Goal: Task Accomplishment & Management: Use online tool/utility

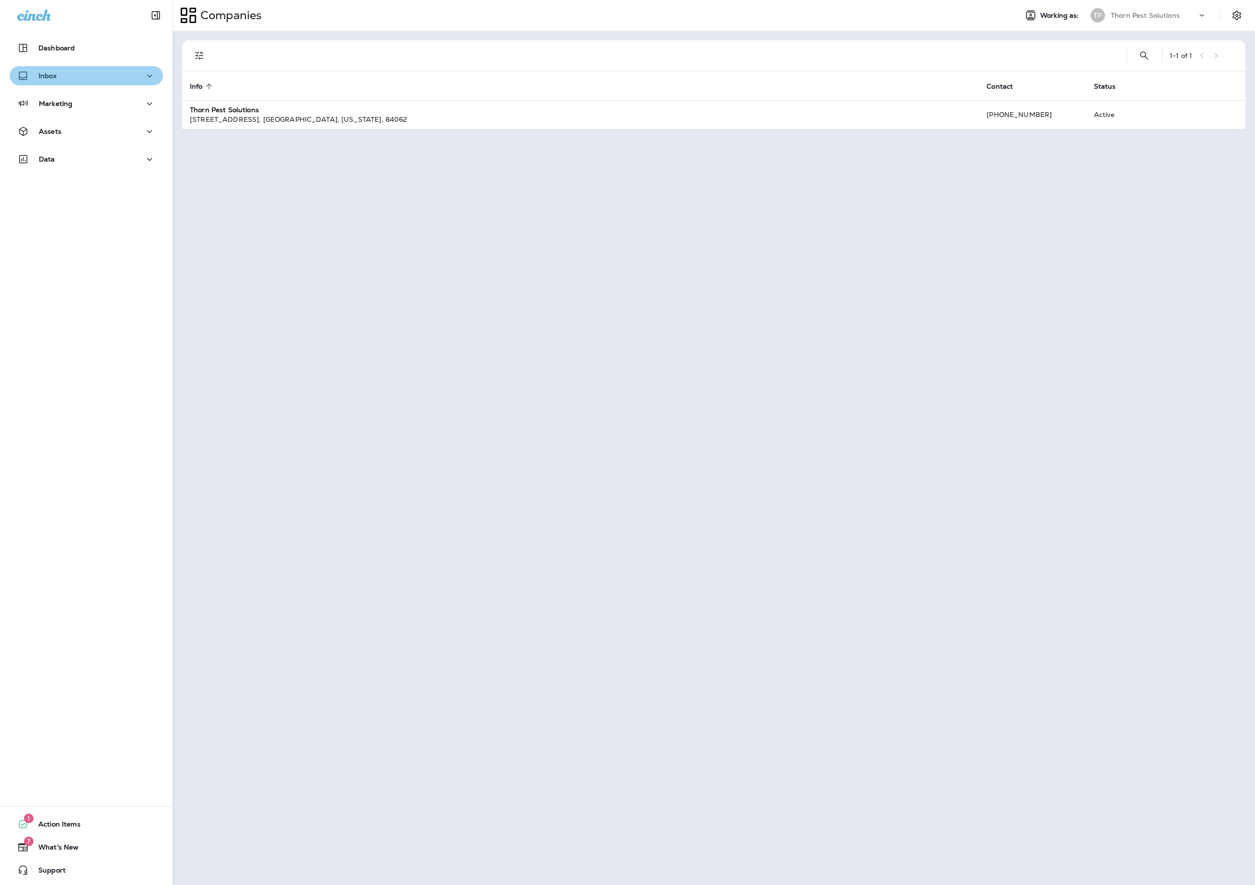
click at [144, 77] on icon "button" at bounding box center [150, 76] width 12 height 12
click at [144, 78] on icon "button" at bounding box center [150, 76] width 12 height 12
click at [144, 132] on icon "button" at bounding box center [150, 132] width 12 height 12
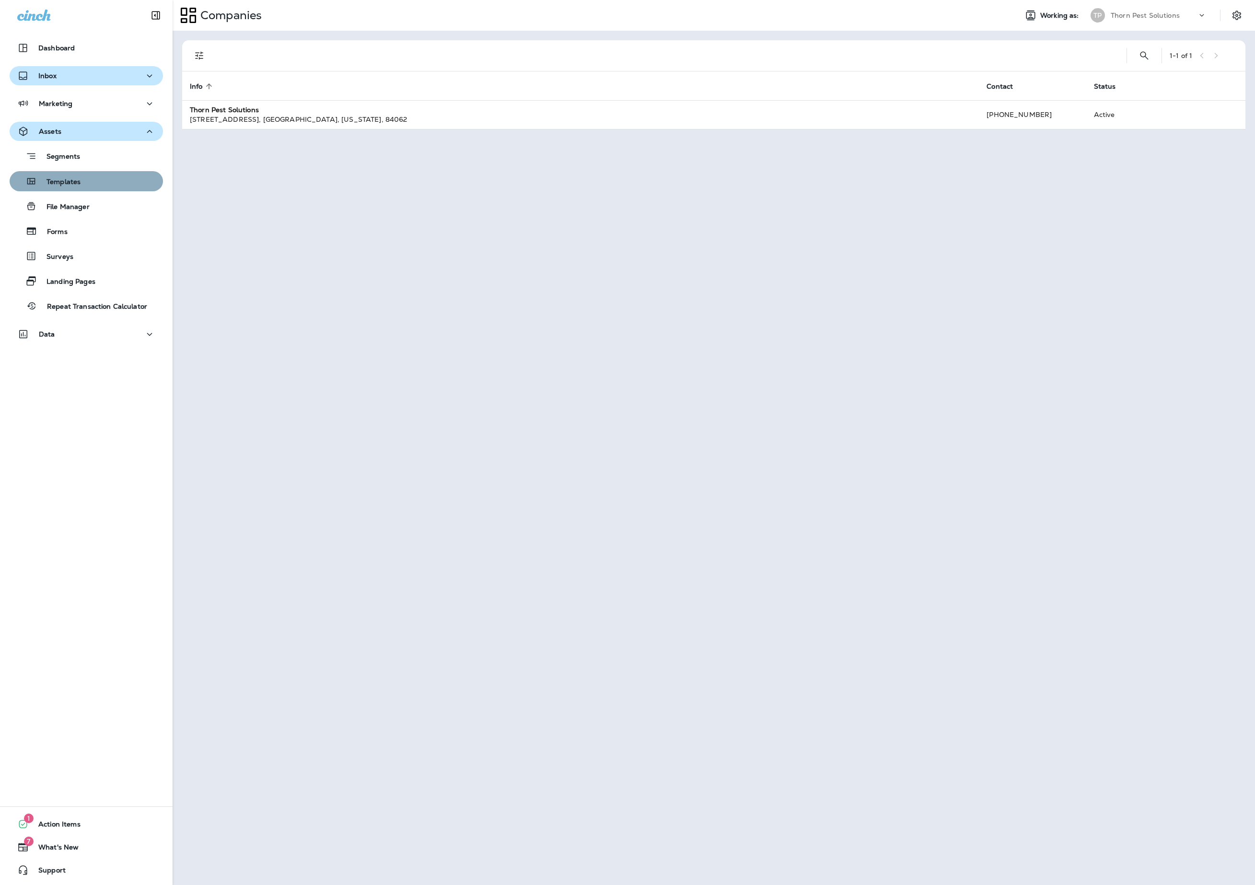
click at [102, 182] on div "Templates" at bounding box center [86, 181] width 146 height 14
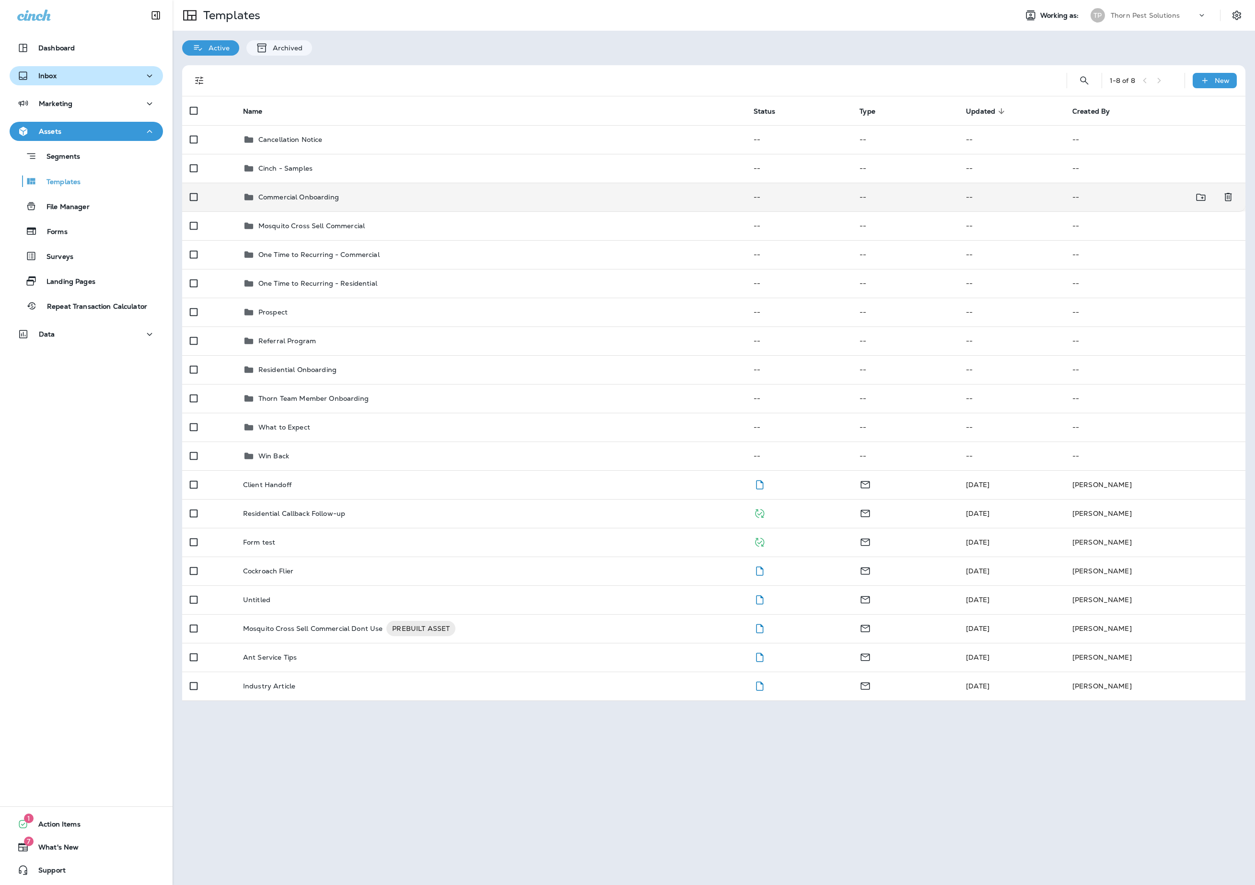
click at [405, 203] on div "Commercial Onboarding" at bounding box center [490, 197] width 495 height 12
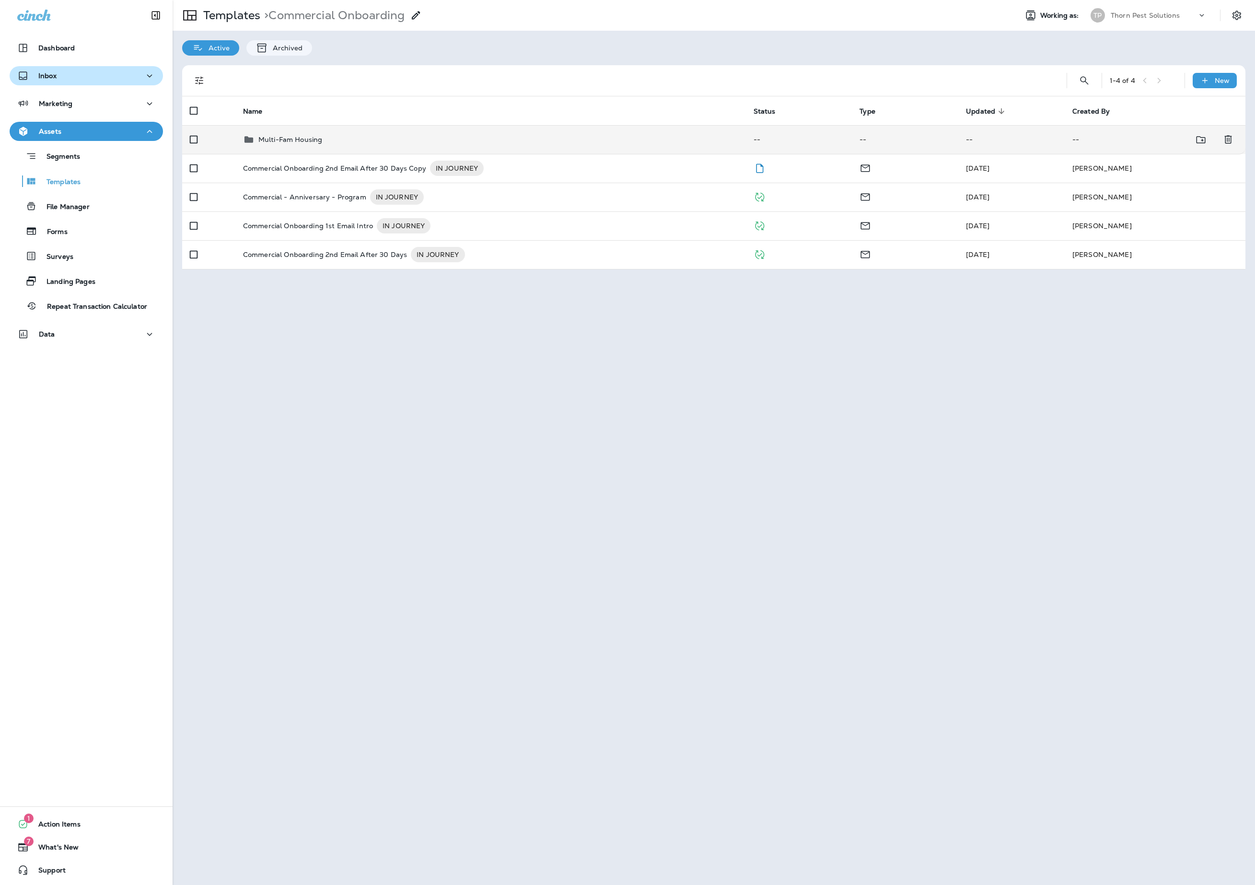
click at [377, 145] on div "Multi-Fam Housing" at bounding box center [490, 140] width 495 height 12
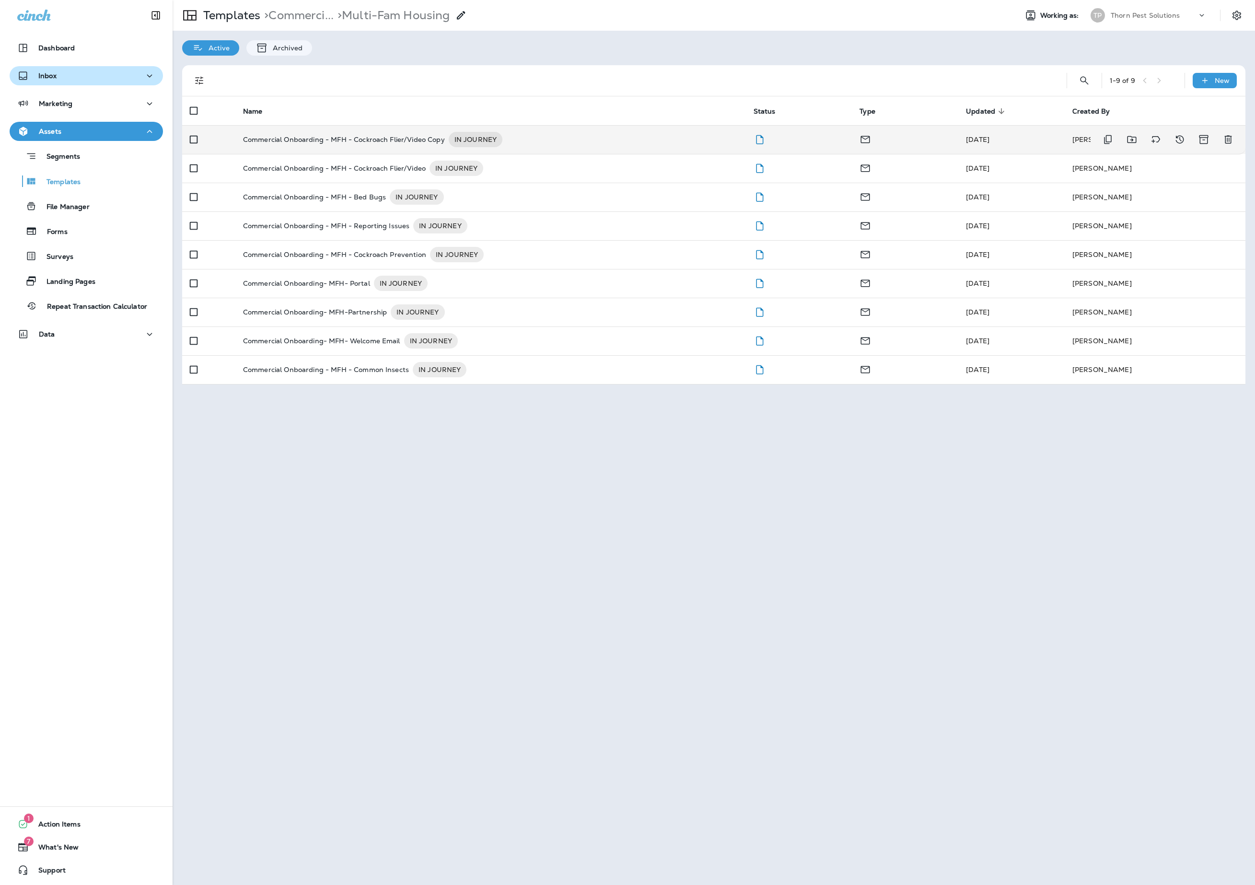
click at [403, 146] on p "Commercial Onboarding - MFH - Cockroach Flier/Video Copy" at bounding box center [344, 139] width 202 height 15
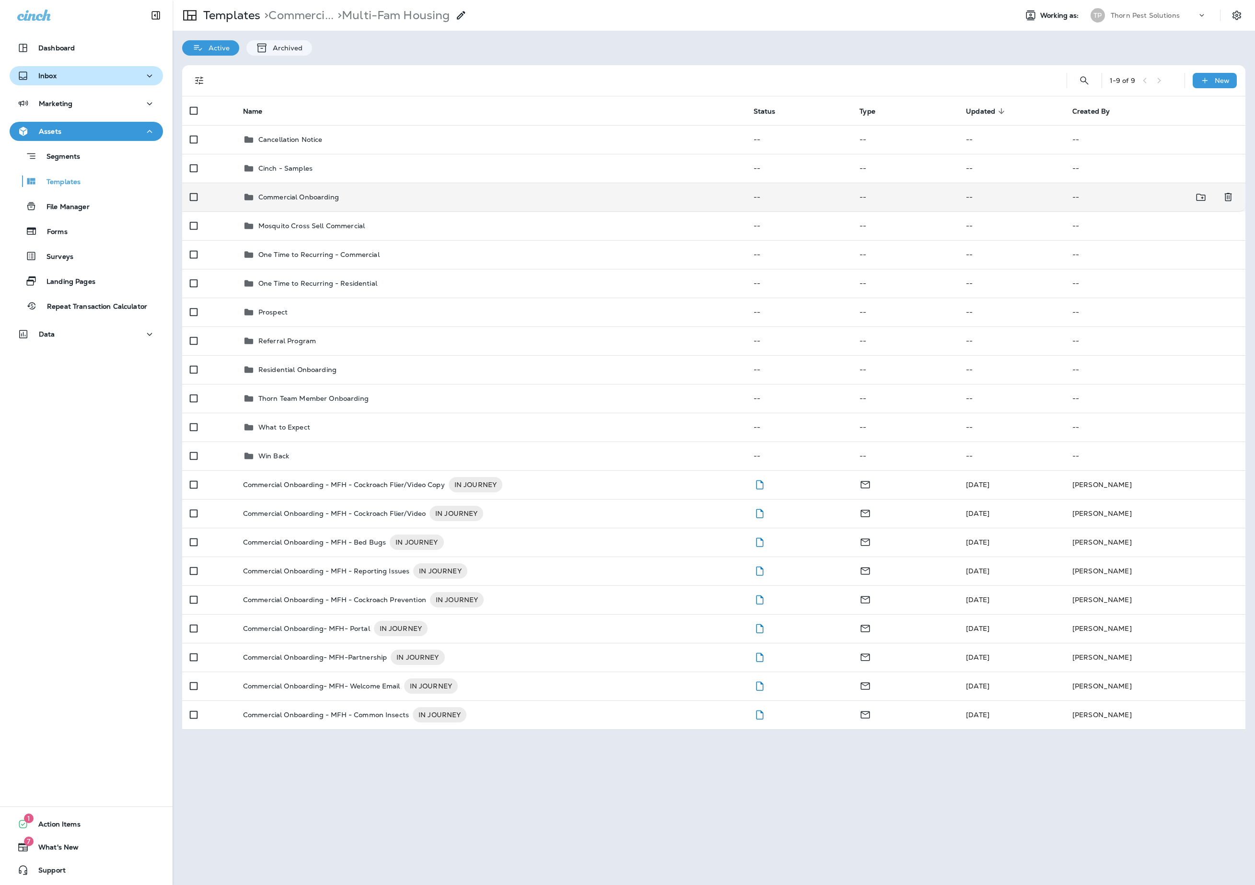
click at [428, 201] on div "Commercial Onboarding" at bounding box center [490, 197] width 495 height 12
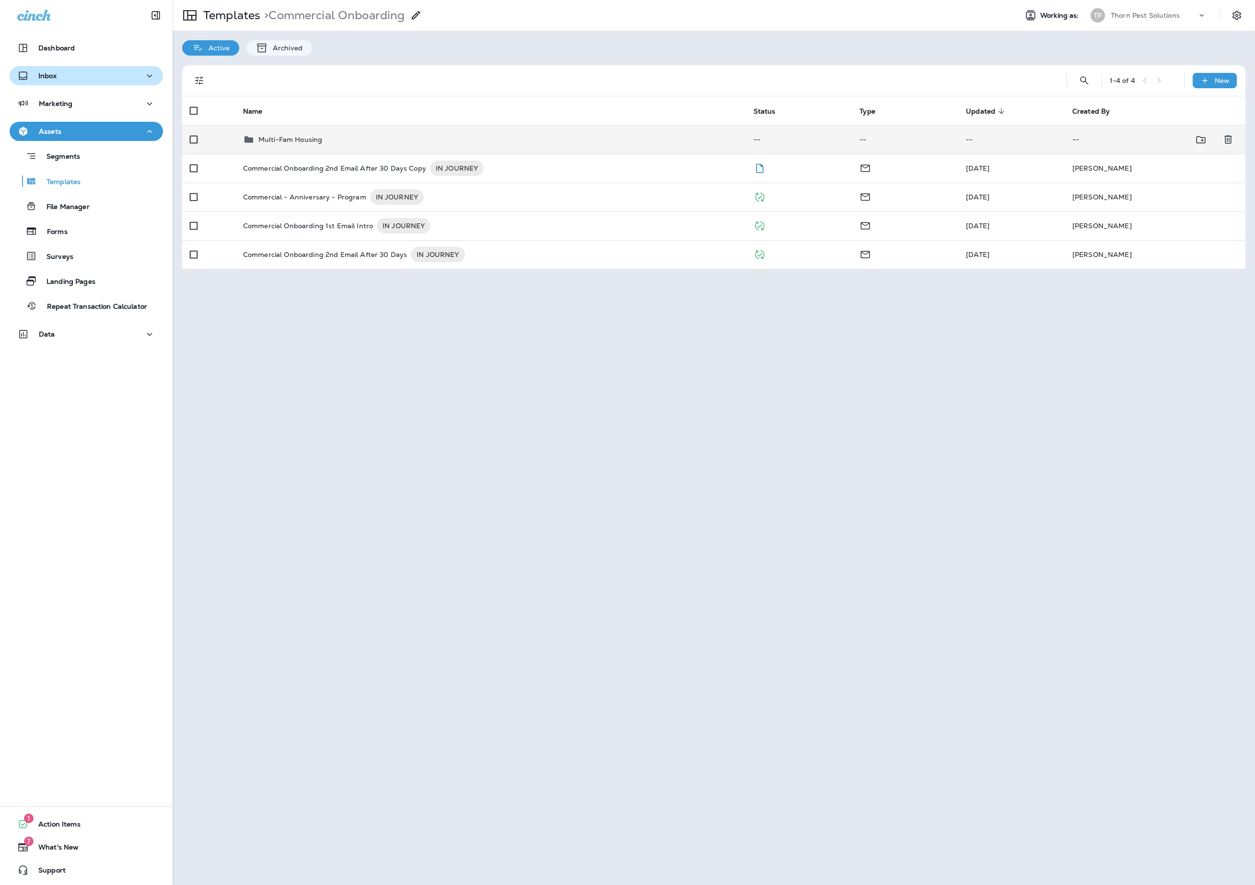
click at [342, 143] on div "Multi-Fam Housing" at bounding box center [490, 140] width 495 height 12
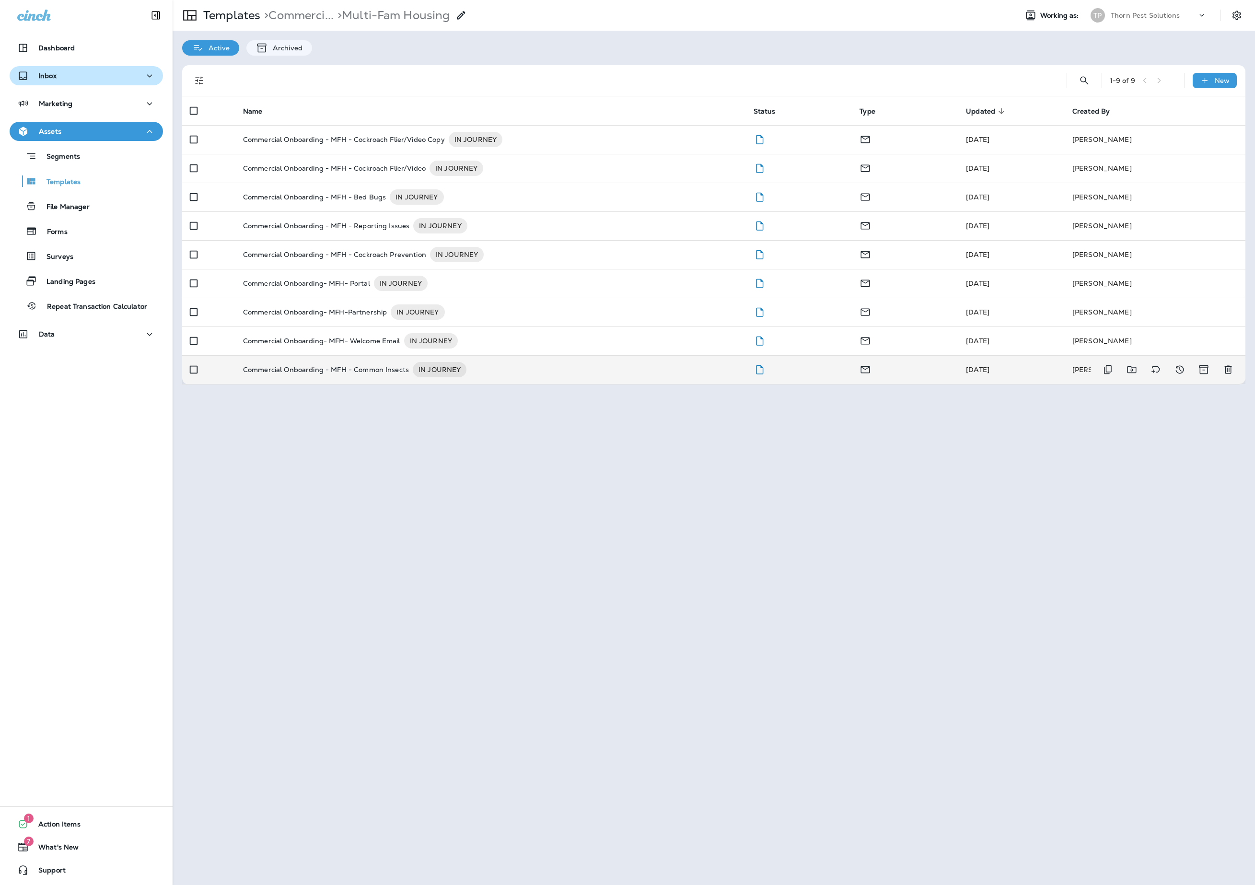
click at [388, 377] on p "Commercial Onboarding - MFH - Common Insects" at bounding box center [326, 369] width 166 height 15
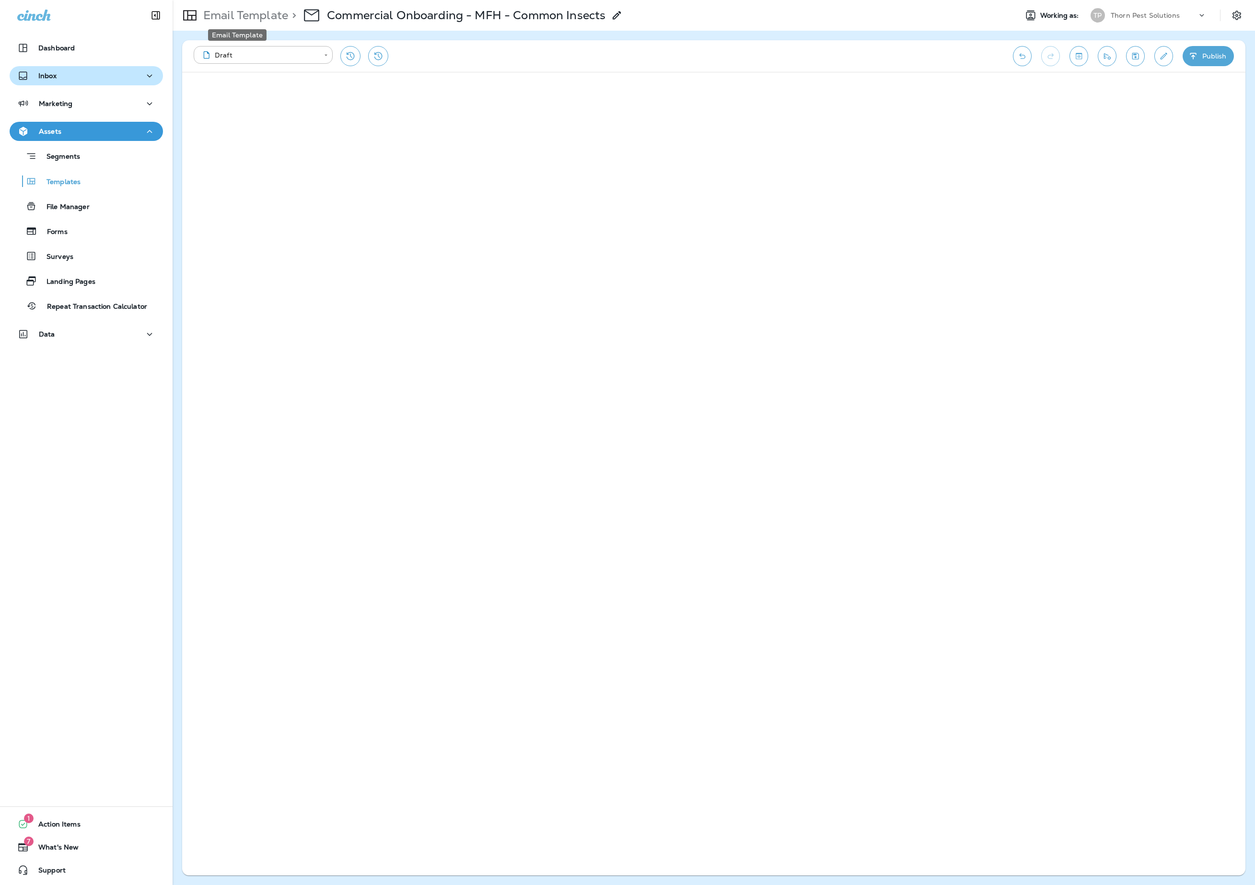
click at [276, 9] on p "Email Template" at bounding box center [243, 15] width 89 height 14
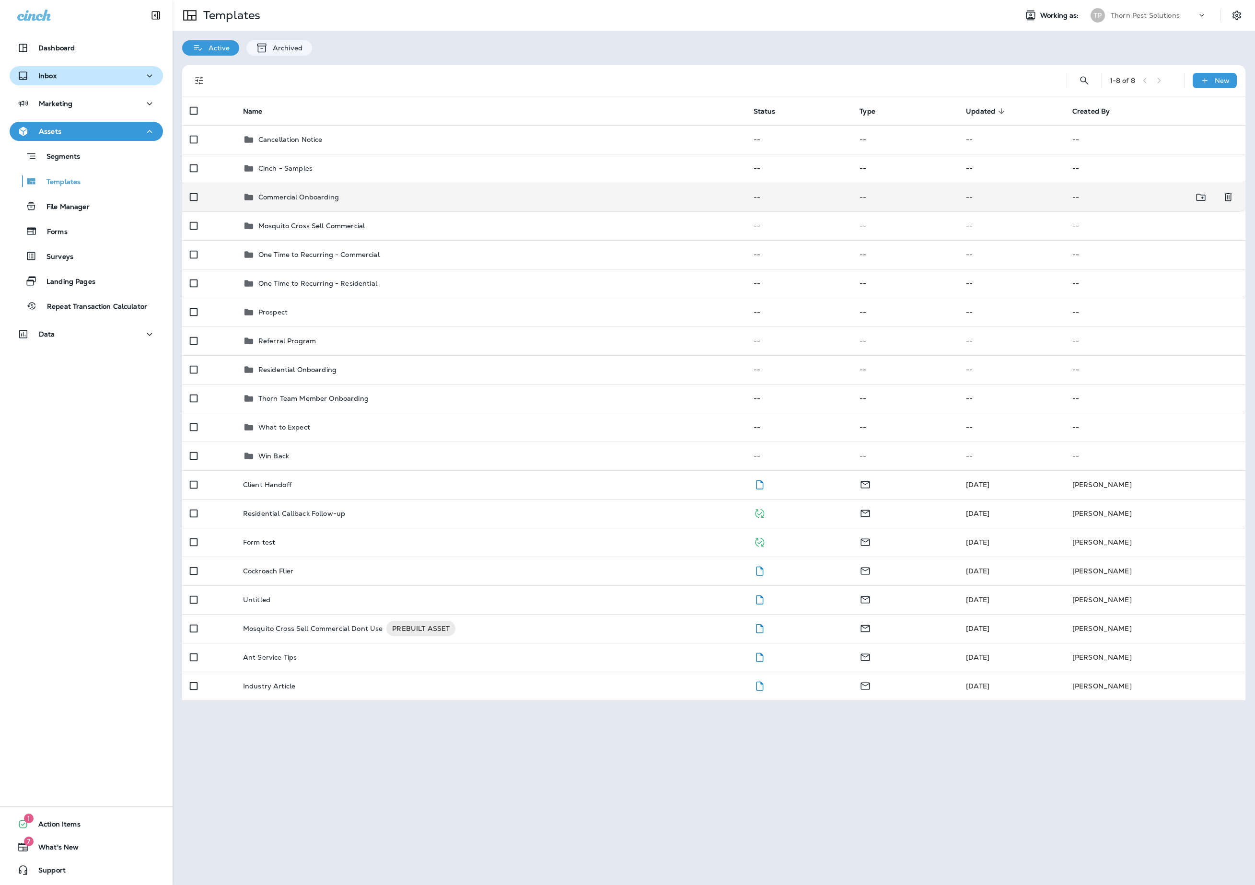
click at [324, 201] on p "Commercial Onboarding" at bounding box center [298, 197] width 81 height 8
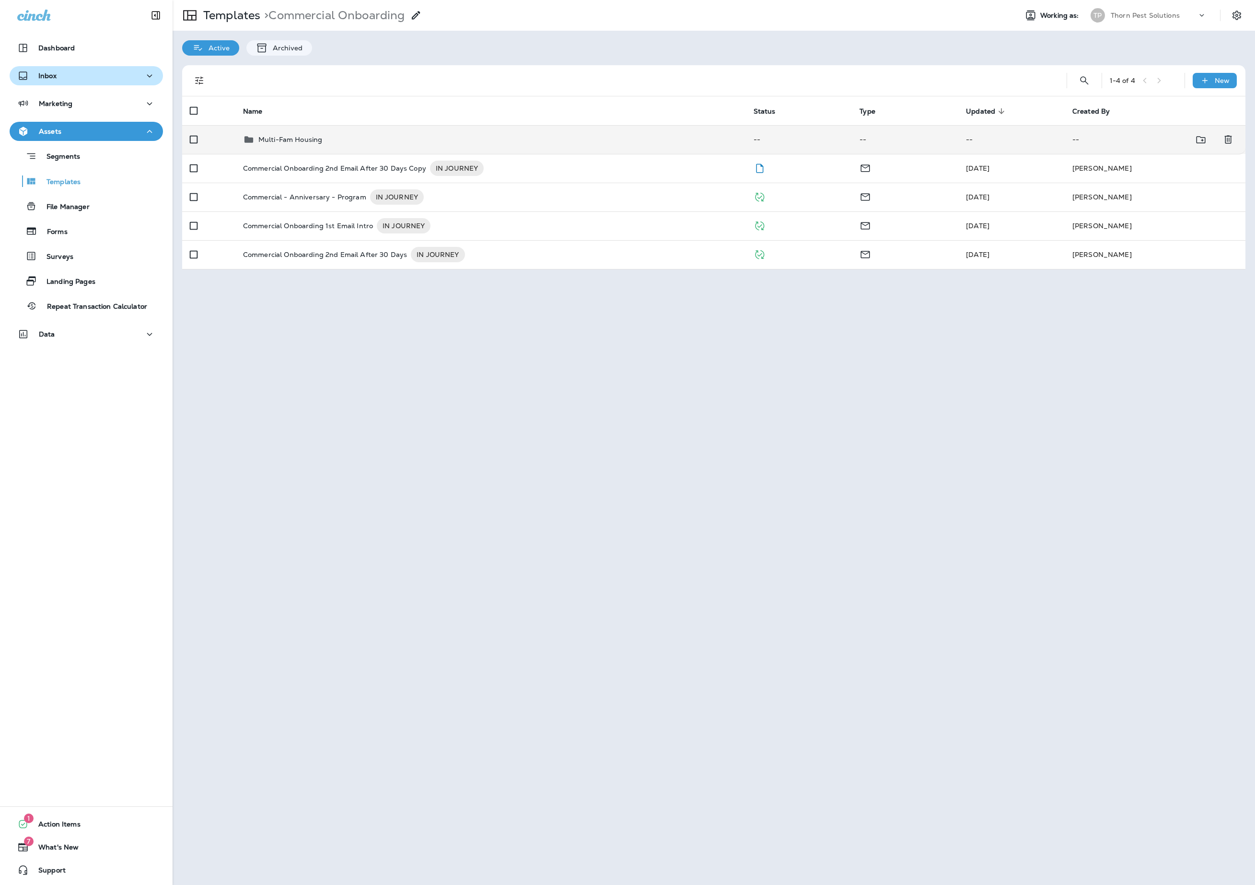
click at [358, 139] on div "Multi-Fam Housing" at bounding box center [490, 140] width 495 height 12
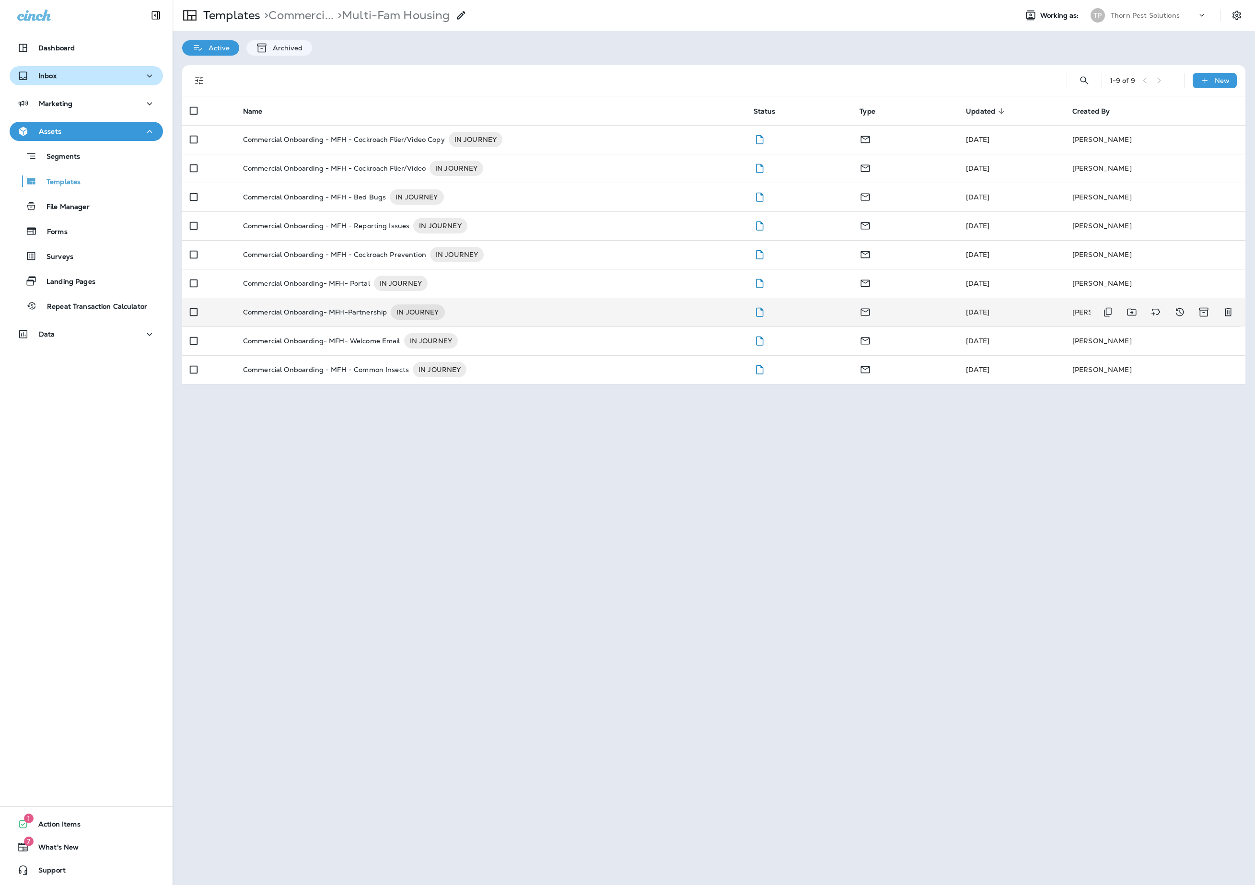
click at [373, 320] on p "Commercial Onboarding- MFH-Partnership" at bounding box center [315, 311] width 144 height 15
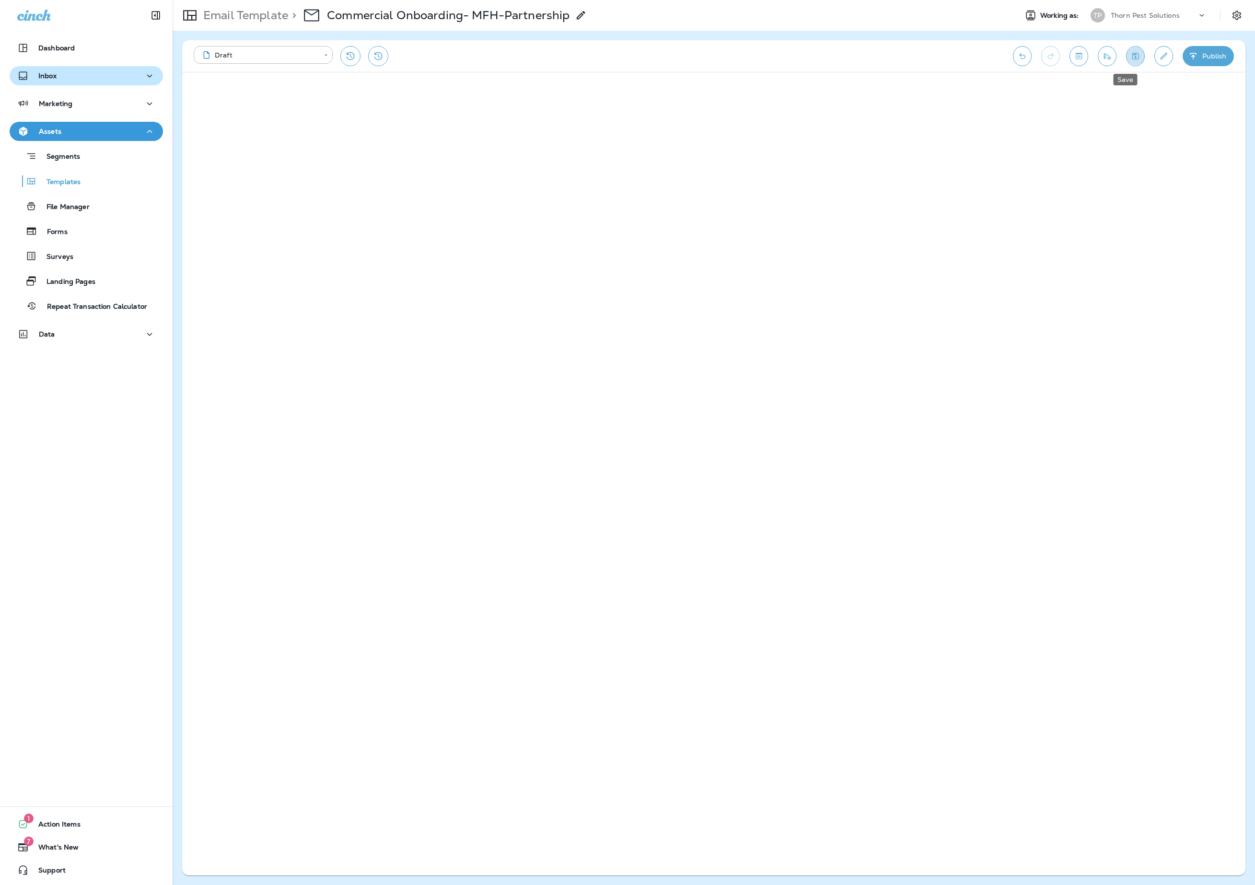
click at [1126, 62] on button "Save" at bounding box center [1135, 56] width 19 height 20
click at [278, 17] on p "Email Template" at bounding box center [243, 15] width 89 height 14
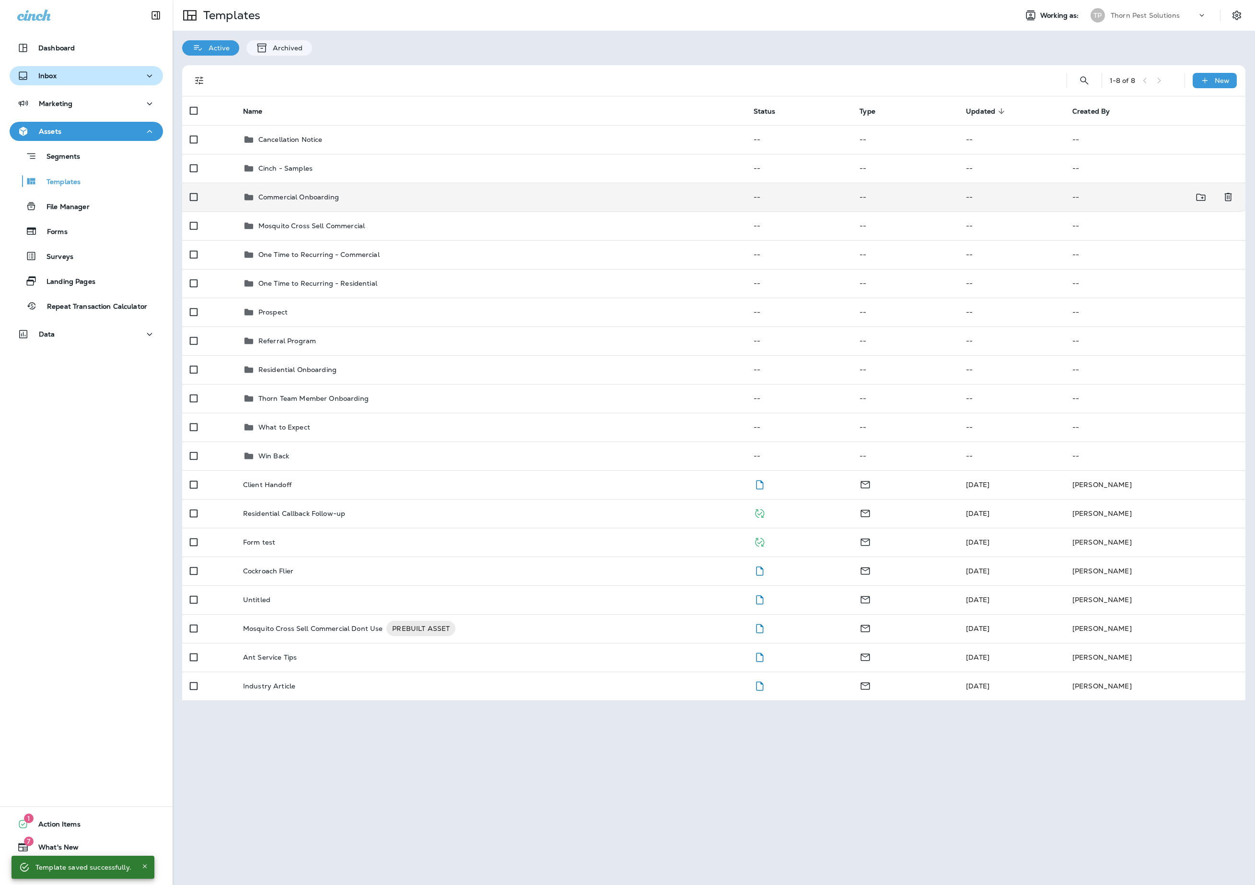
click at [339, 201] on p "Commercial Onboarding" at bounding box center [298, 197] width 81 height 8
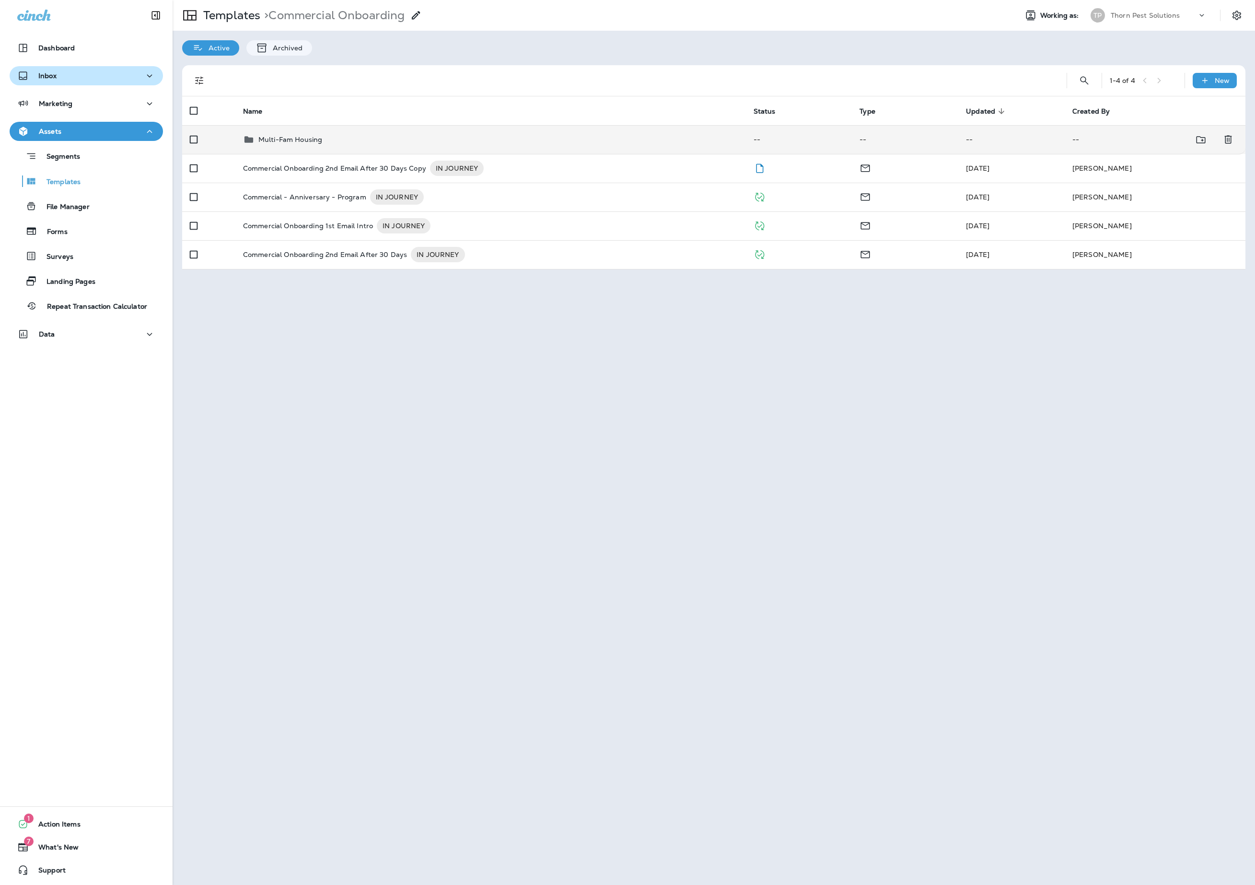
click at [347, 143] on div "Multi-Fam Housing" at bounding box center [490, 140] width 495 height 12
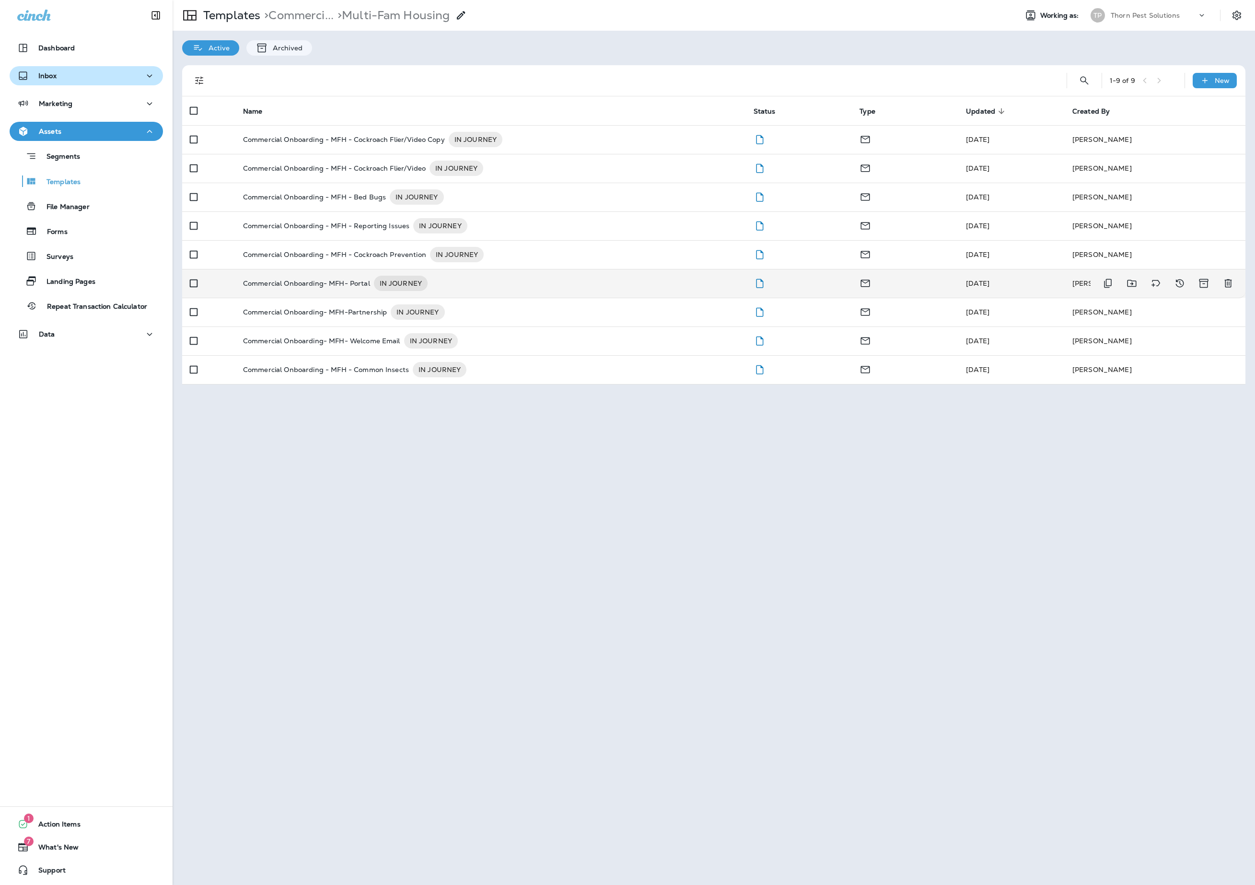
click at [362, 288] on p "Commercial Onboarding- MFH- Portal" at bounding box center [306, 283] width 127 height 15
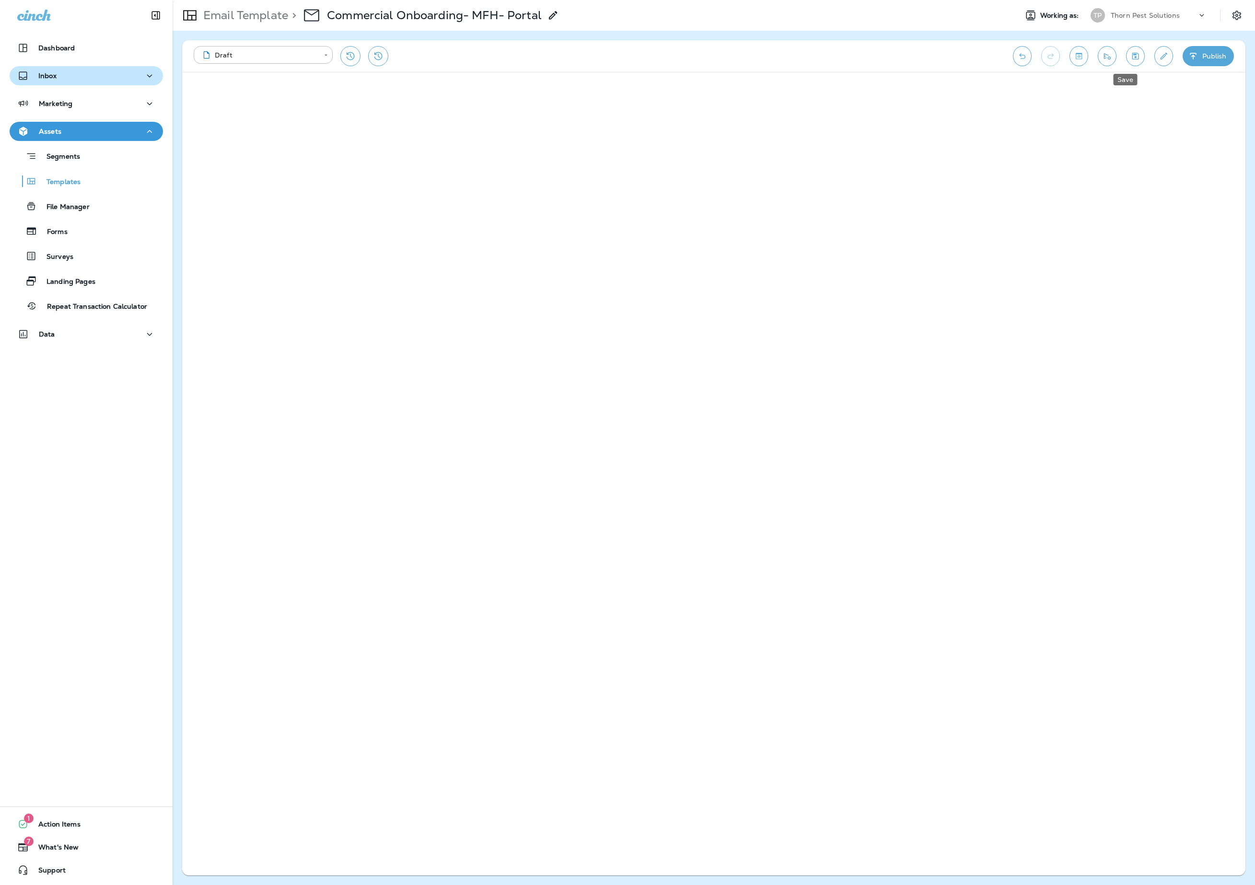
click at [1132, 59] on button "Save" at bounding box center [1135, 56] width 19 height 20
click at [262, 17] on p "Email Template" at bounding box center [243, 15] width 89 height 14
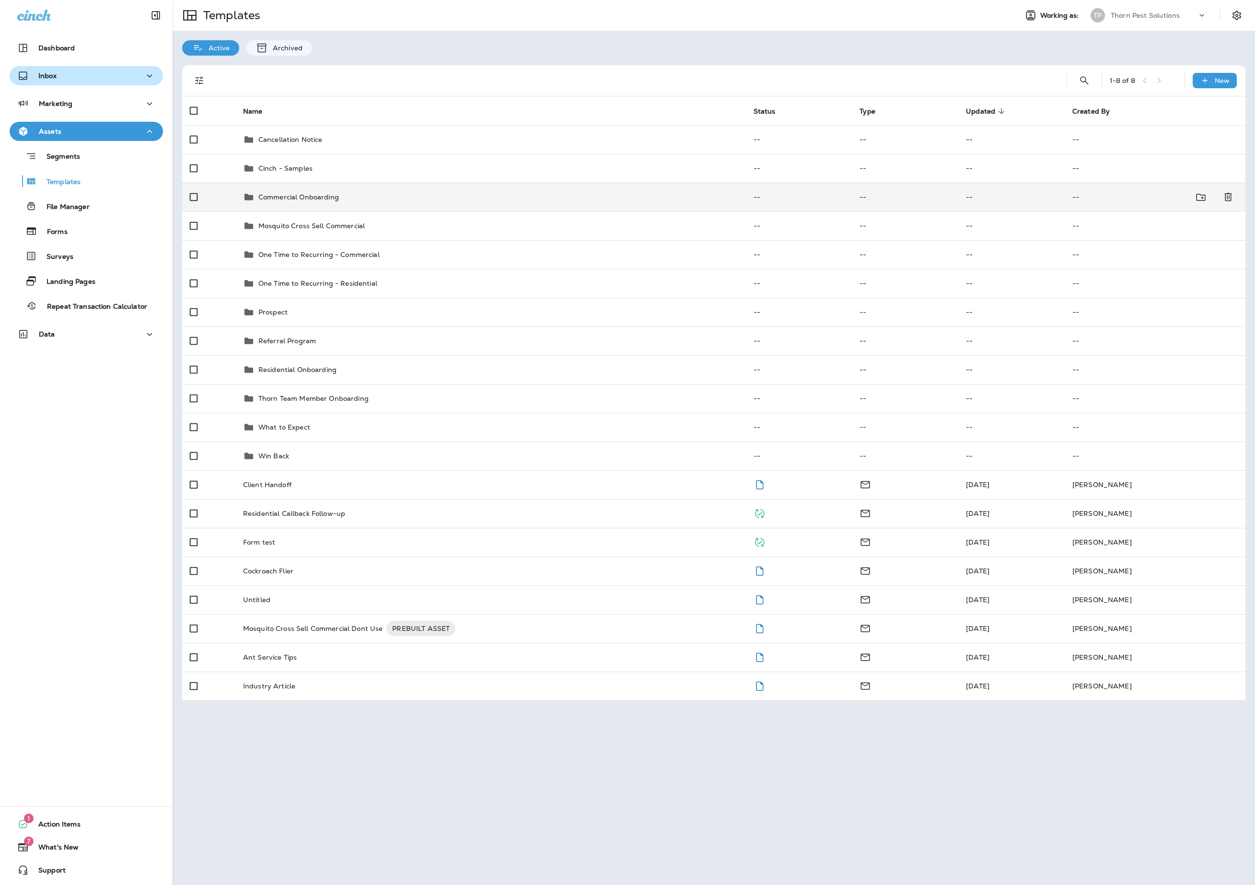
click at [395, 203] on div "Commercial Onboarding" at bounding box center [490, 197] width 495 height 12
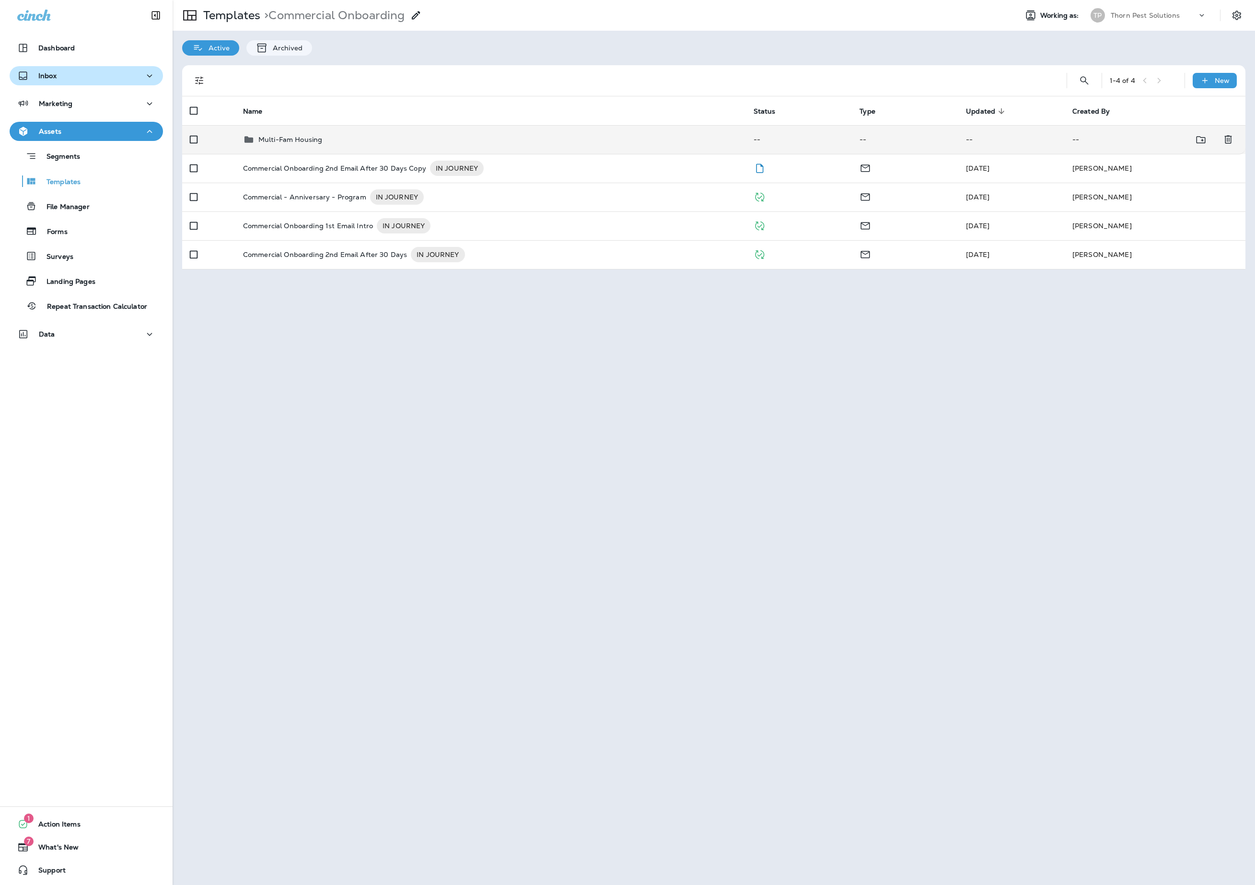
click at [368, 142] on div "Multi-Fam Housing" at bounding box center [490, 140] width 495 height 12
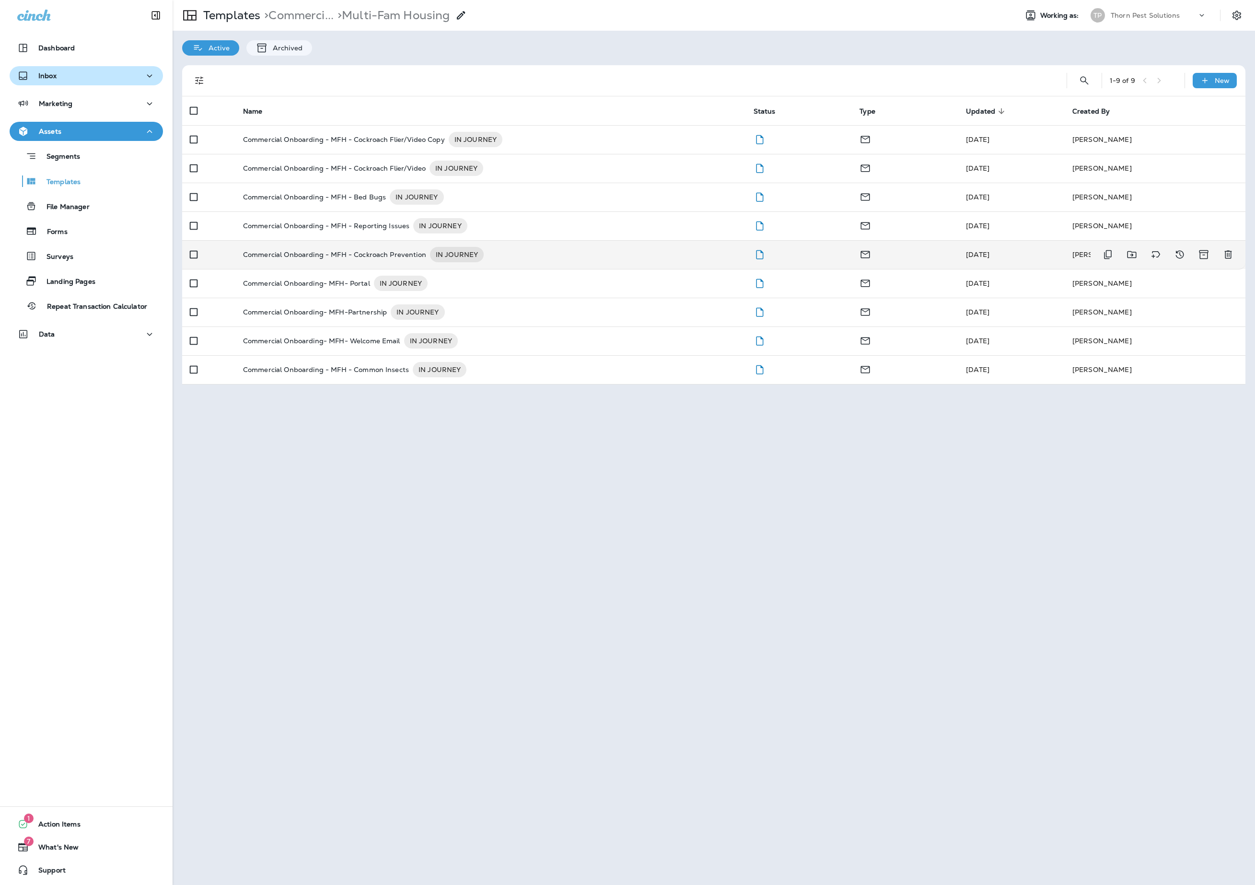
click at [602, 262] on div "Commercial Onboarding - MFH - Cockroach Prevention IN JOURNEY" at bounding box center [490, 254] width 495 height 15
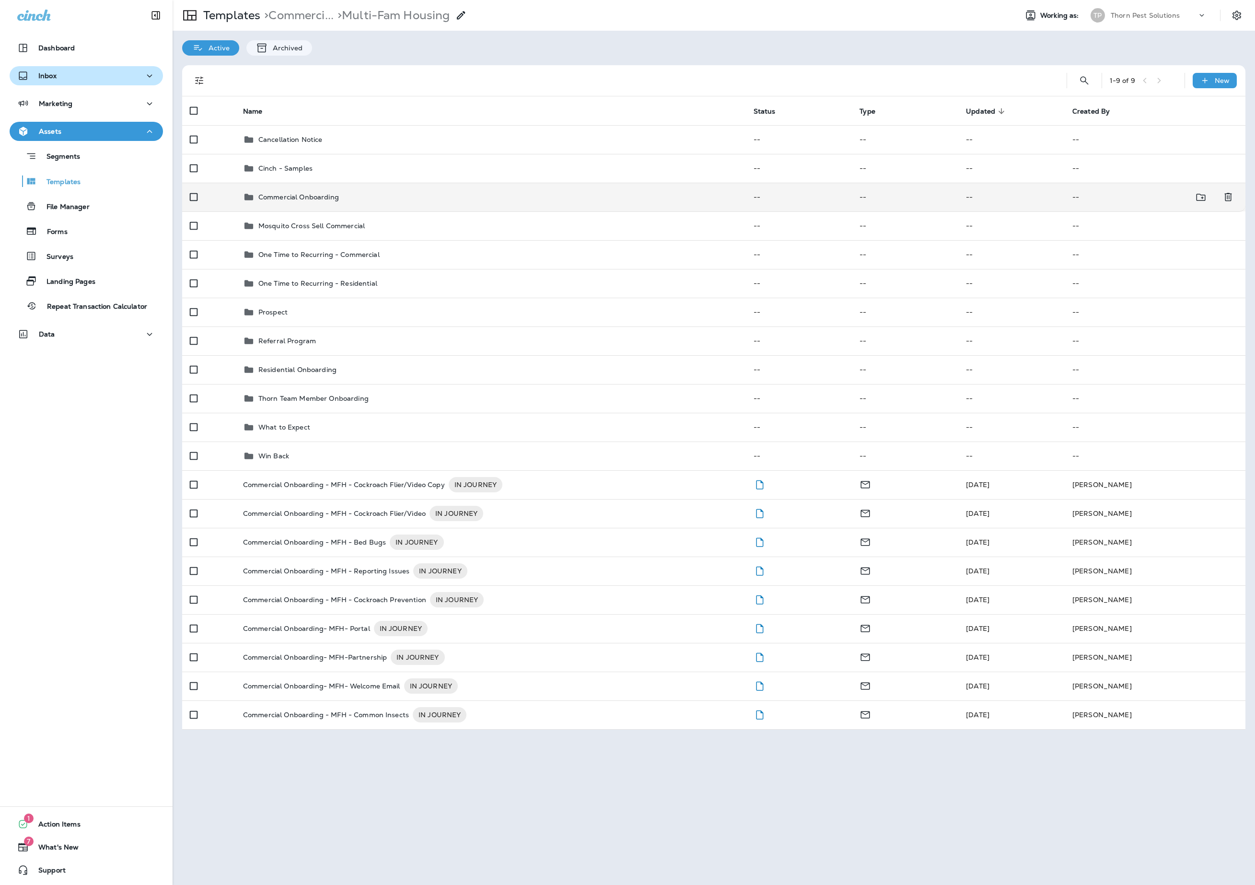
click at [364, 203] on div "Commercial Onboarding" at bounding box center [490, 197] width 495 height 12
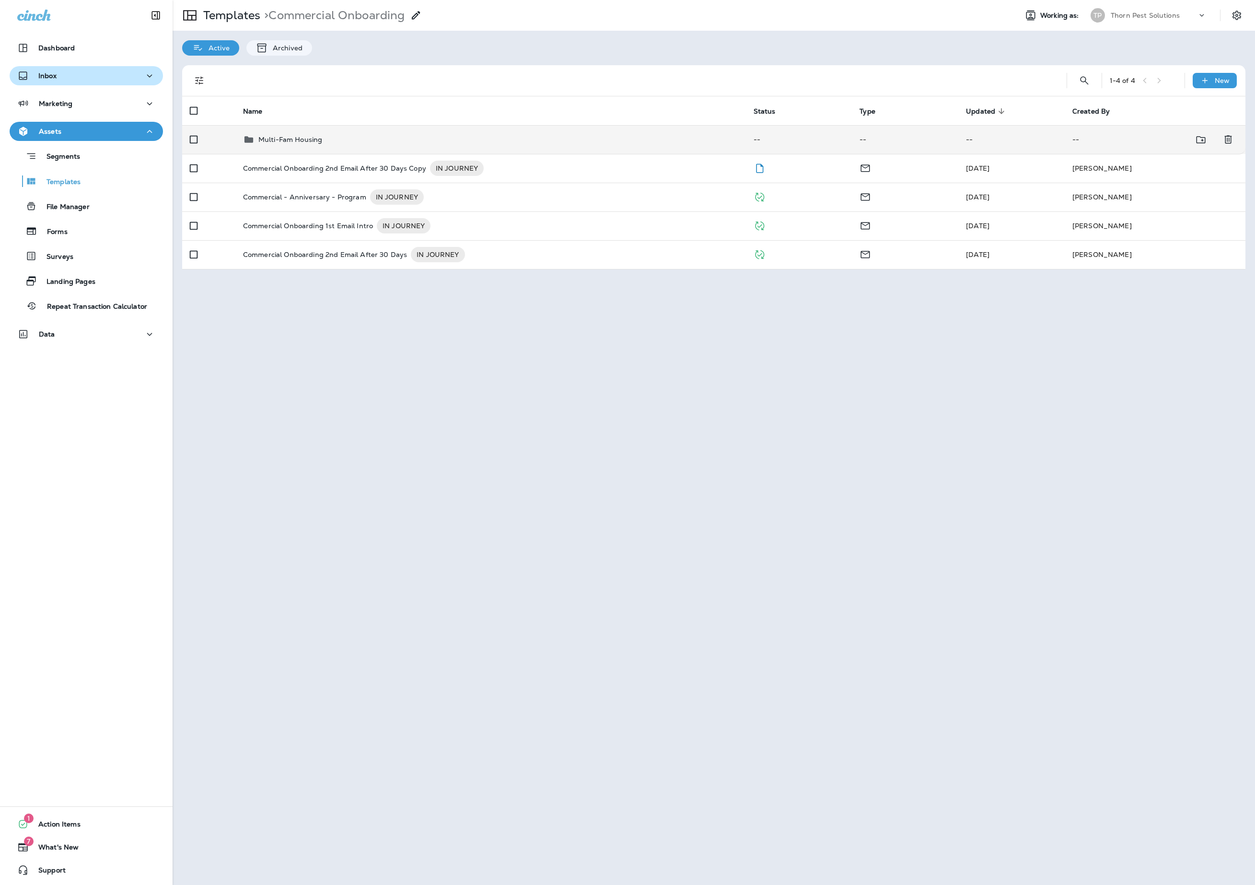
click at [350, 139] on div "Multi-Fam Housing" at bounding box center [490, 140] width 495 height 12
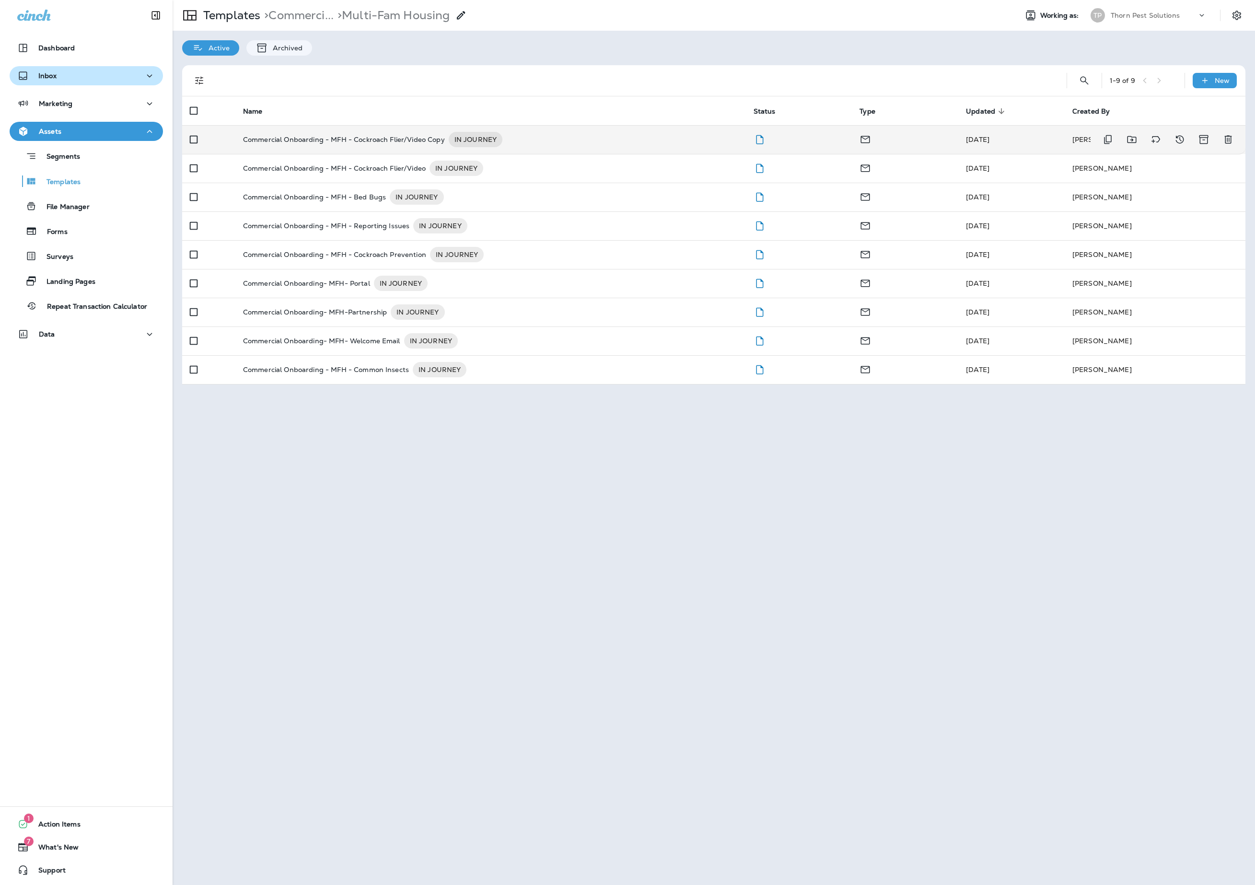
click at [394, 141] on p "Commercial Onboarding - MFH - Cockroach Flier/Video Copy" at bounding box center [344, 139] width 202 height 15
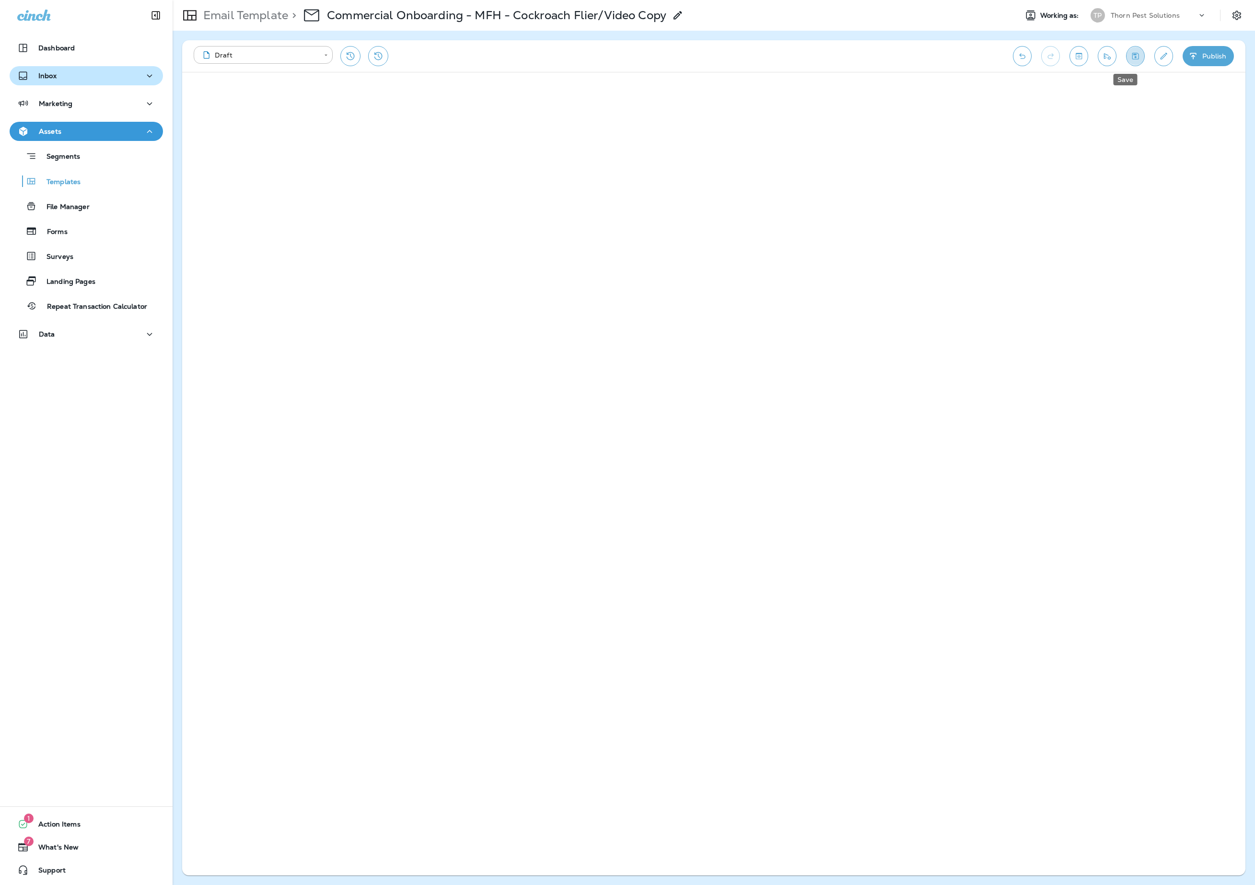
click at [1132, 60] on button "Save" at bounding box center [1135, 56] width 19 height 20
click at [1130, 53] on icon "Save" at bounding box center [1135, 56] width 10 height 10
click at [249, 5] on div "Email Template > Commercial Onboarding - MFH - Cockroach Flier/Video Copy" at bounding box center [428, 15] width 511 height 27
click at [250, 14] on p "Email Template" at bounding box center [243, 15] width 89 height 14
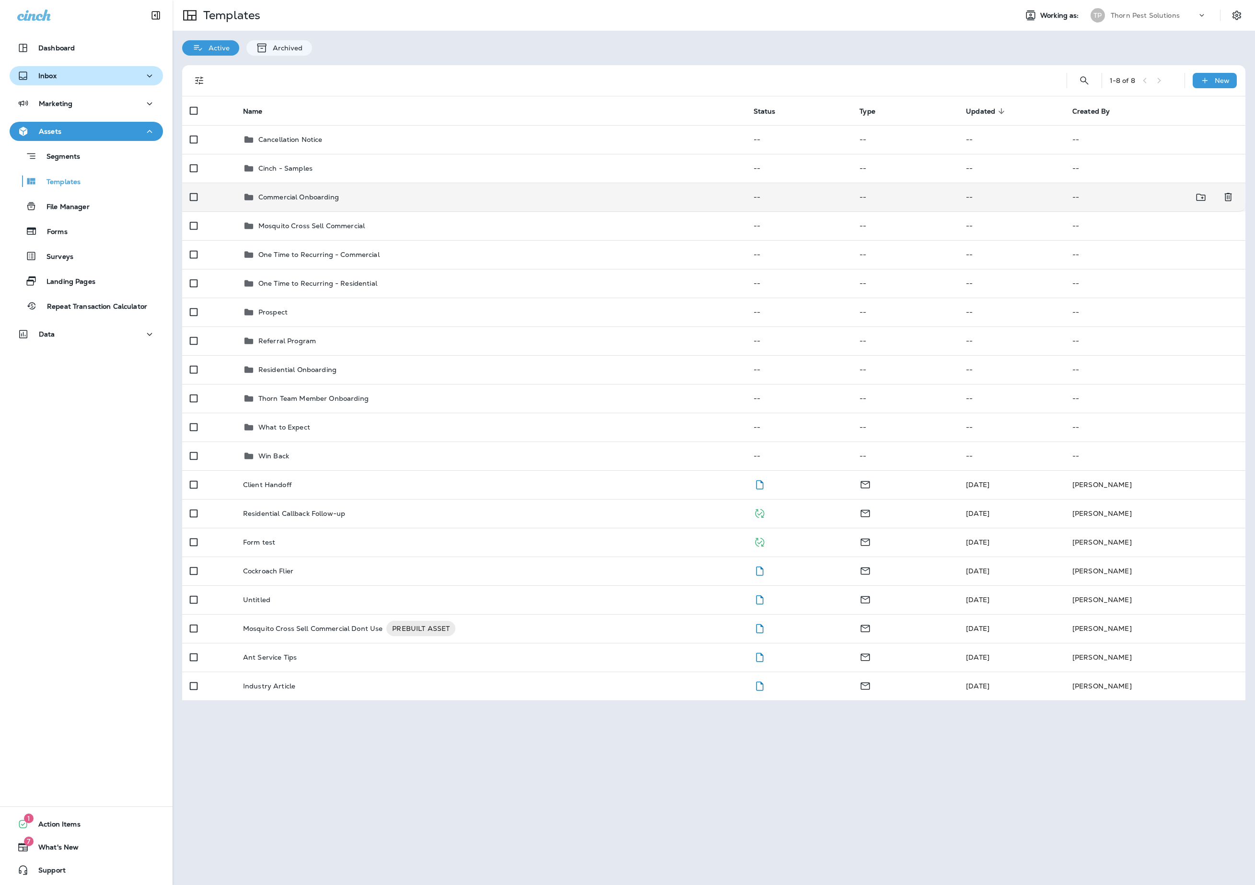
click at [316, 201] on p "Commercial Onboarding" at bounding box center [298, 197] width 81 height 8
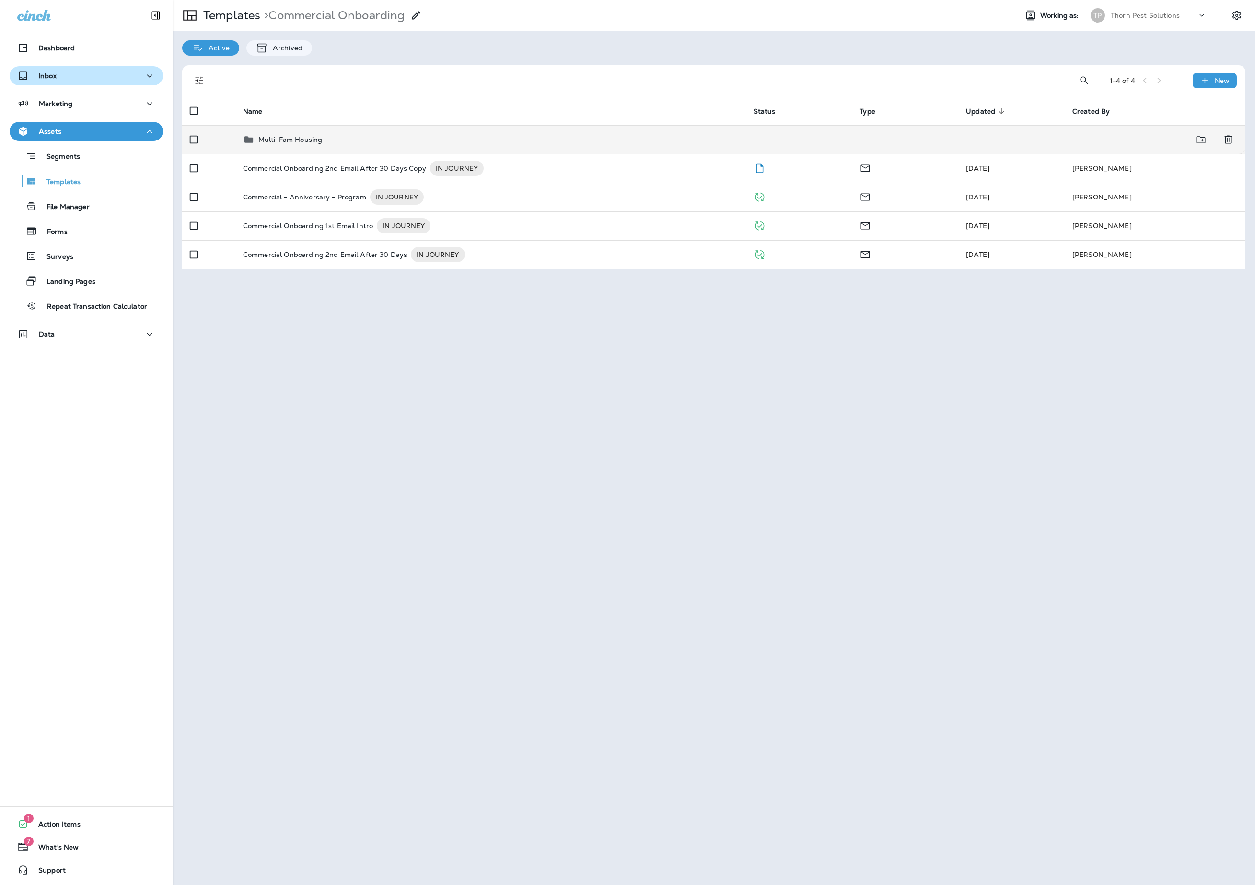
click at [322, 143] on p "Multi-Fam Housing" at bounding box center [290, 140] width 64 height 8
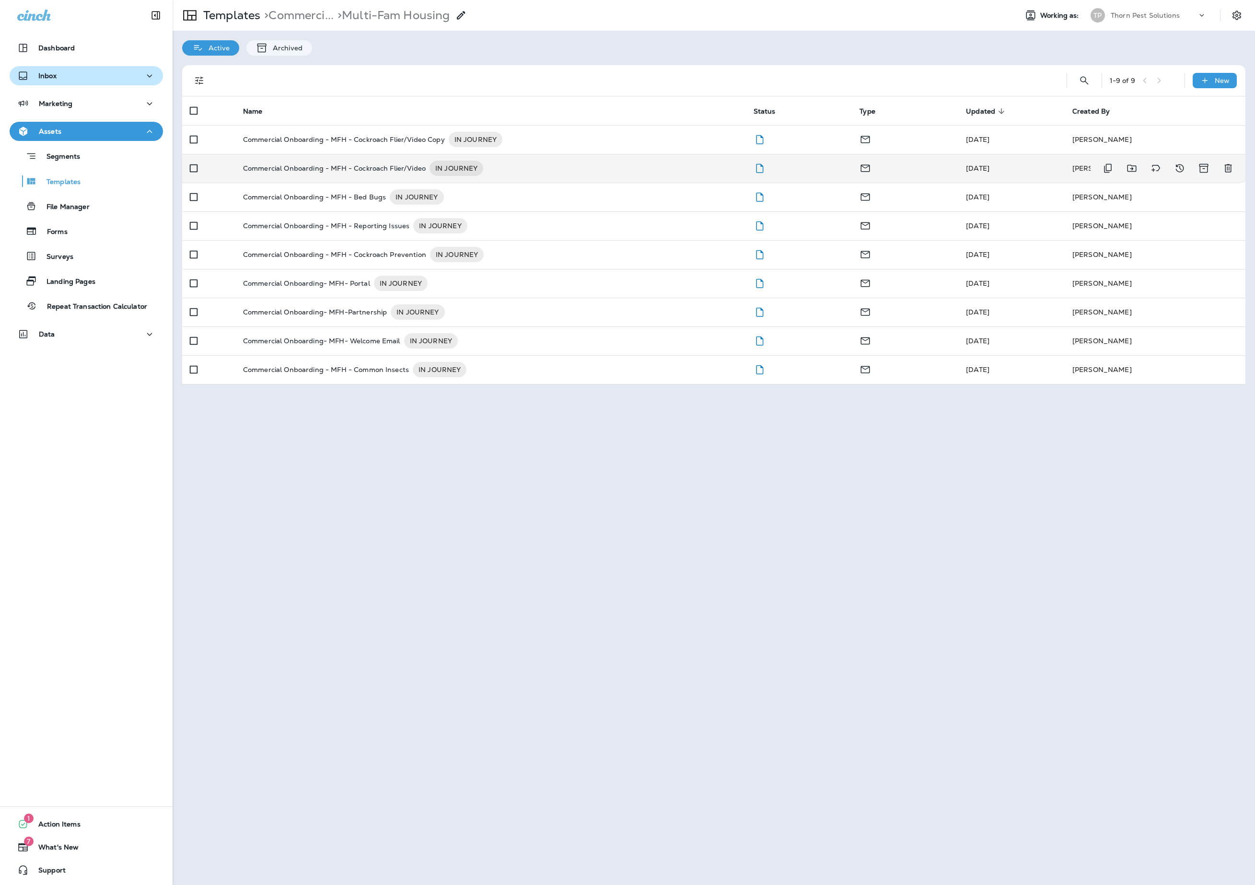
click at [333, 169] on p "Commercial Onboarding - MFH - Cockroach Flier/Video" at bounding box center [334, 168] width 183 height 15
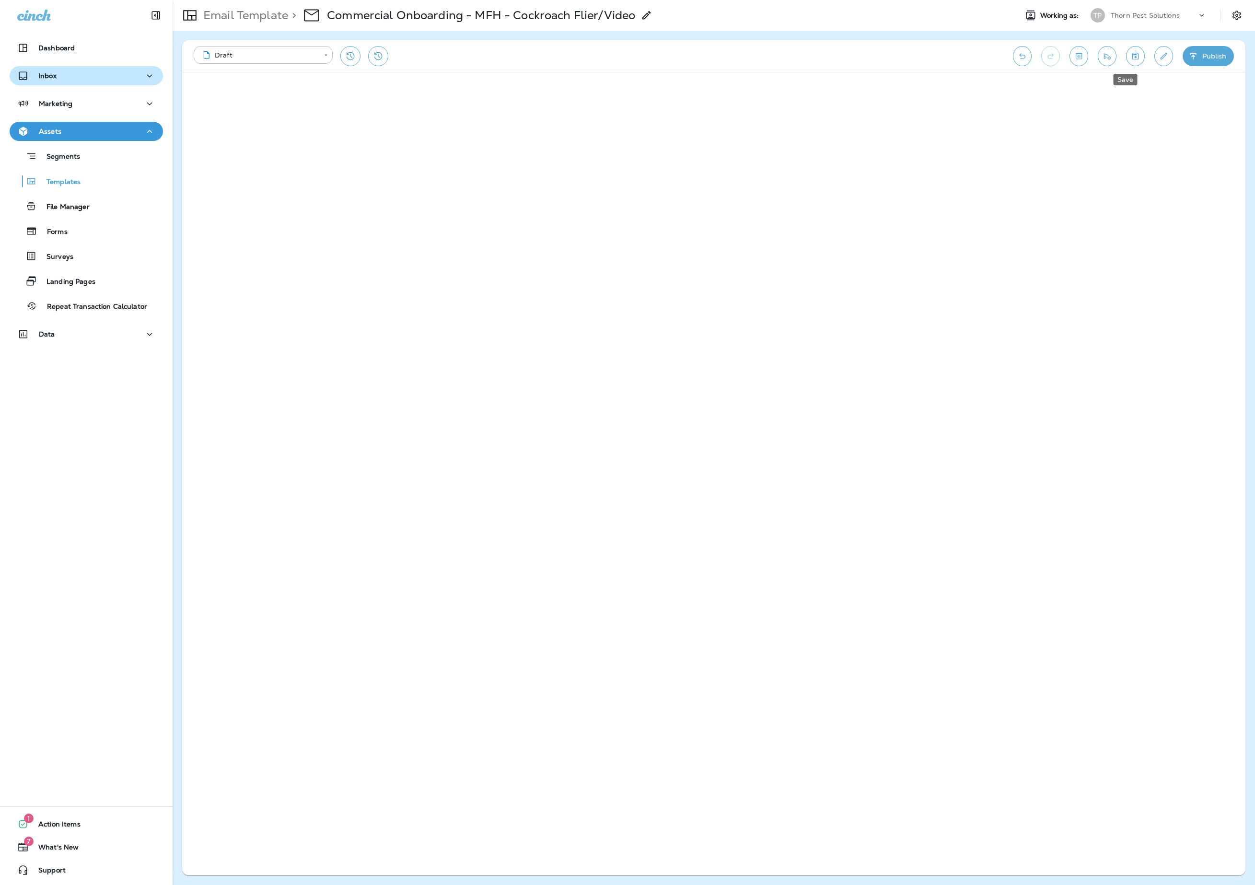
click at [1132, 57] on icon "Save" at bounding box center [1135, 56] width 7 height 7
click at [259, 16] on p "Email Template" at bounding box center [243, 15] width 89 height 14
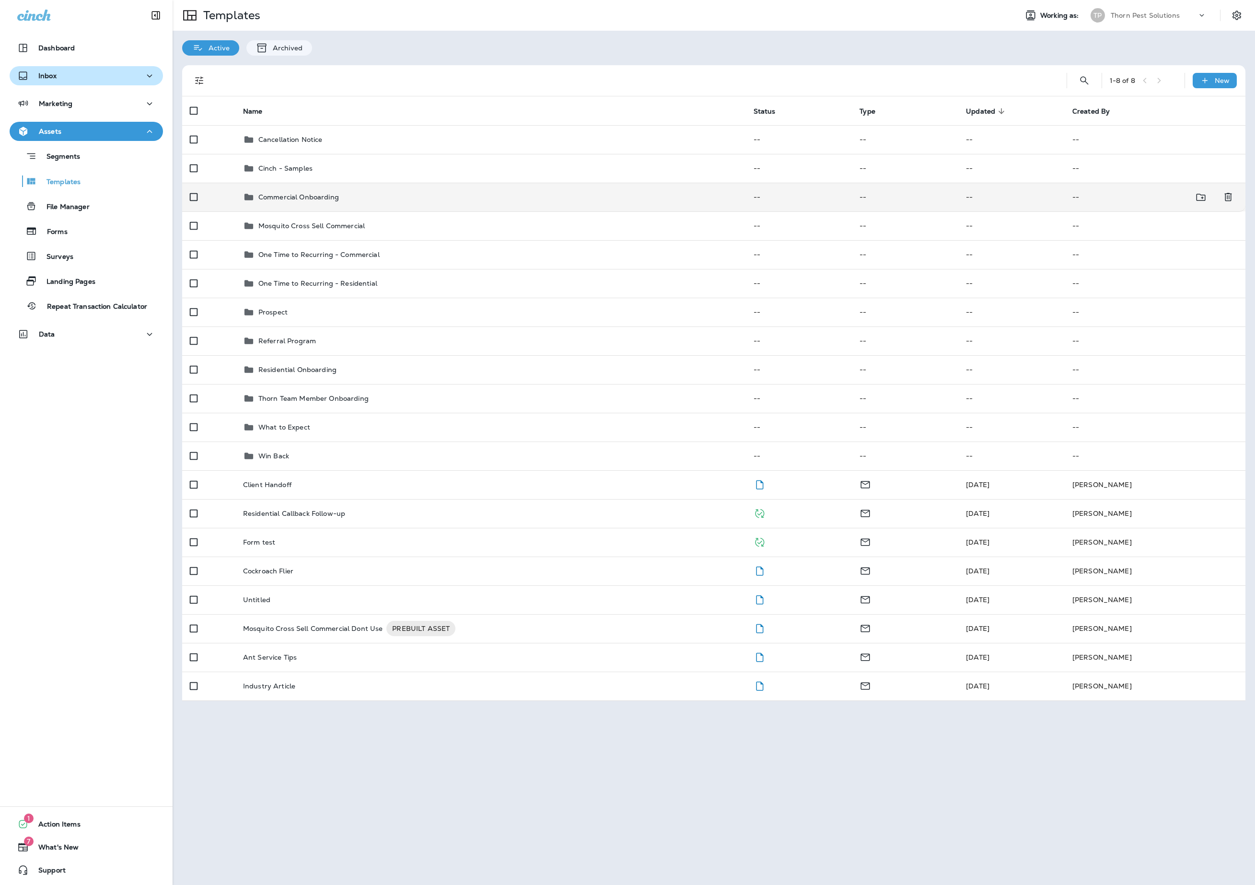
click at [360, 196] on td "Commercial Onboarding" at bounding box center [490, 197] width 510 height 29
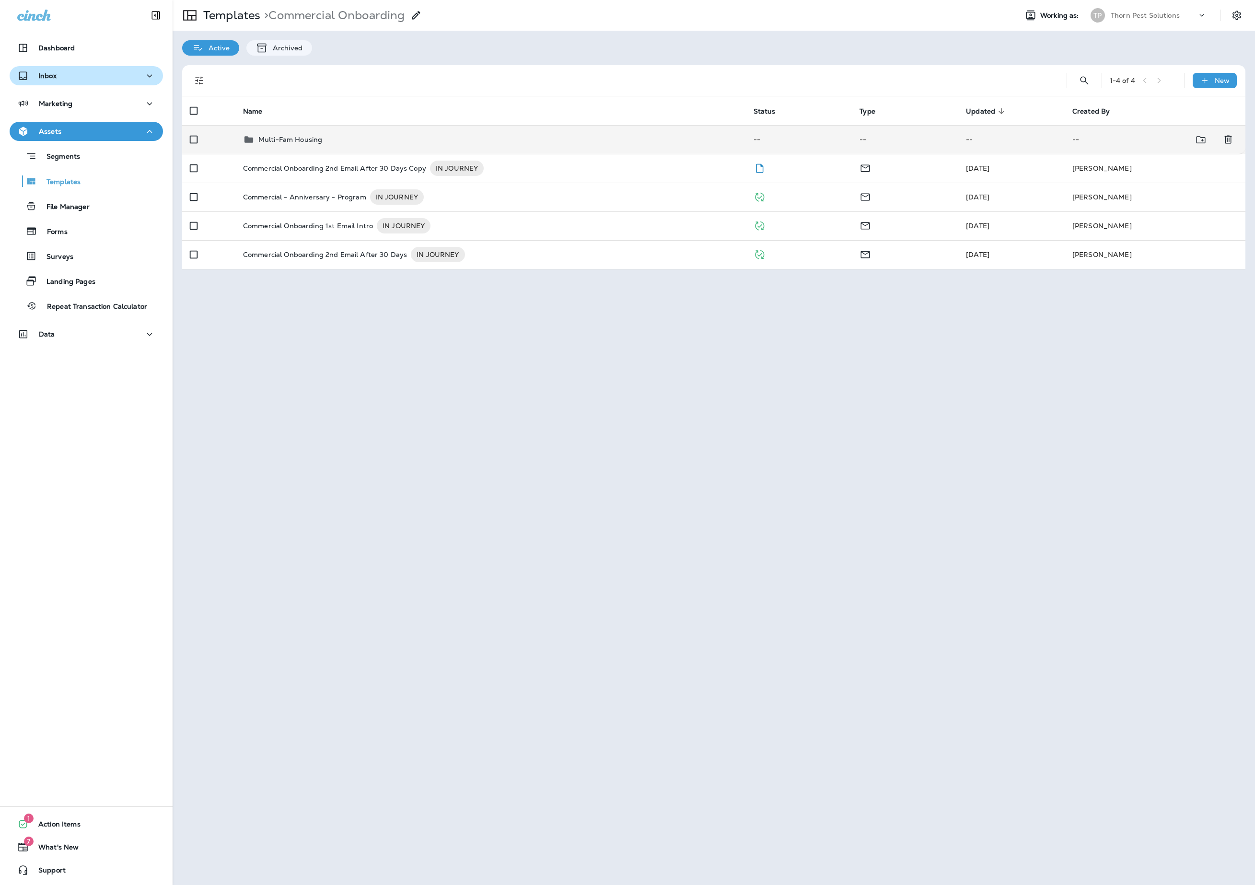
click at [404, 137] on div "Multi-Fam Housing" at bounding box center [490, 140] width 495 height 12
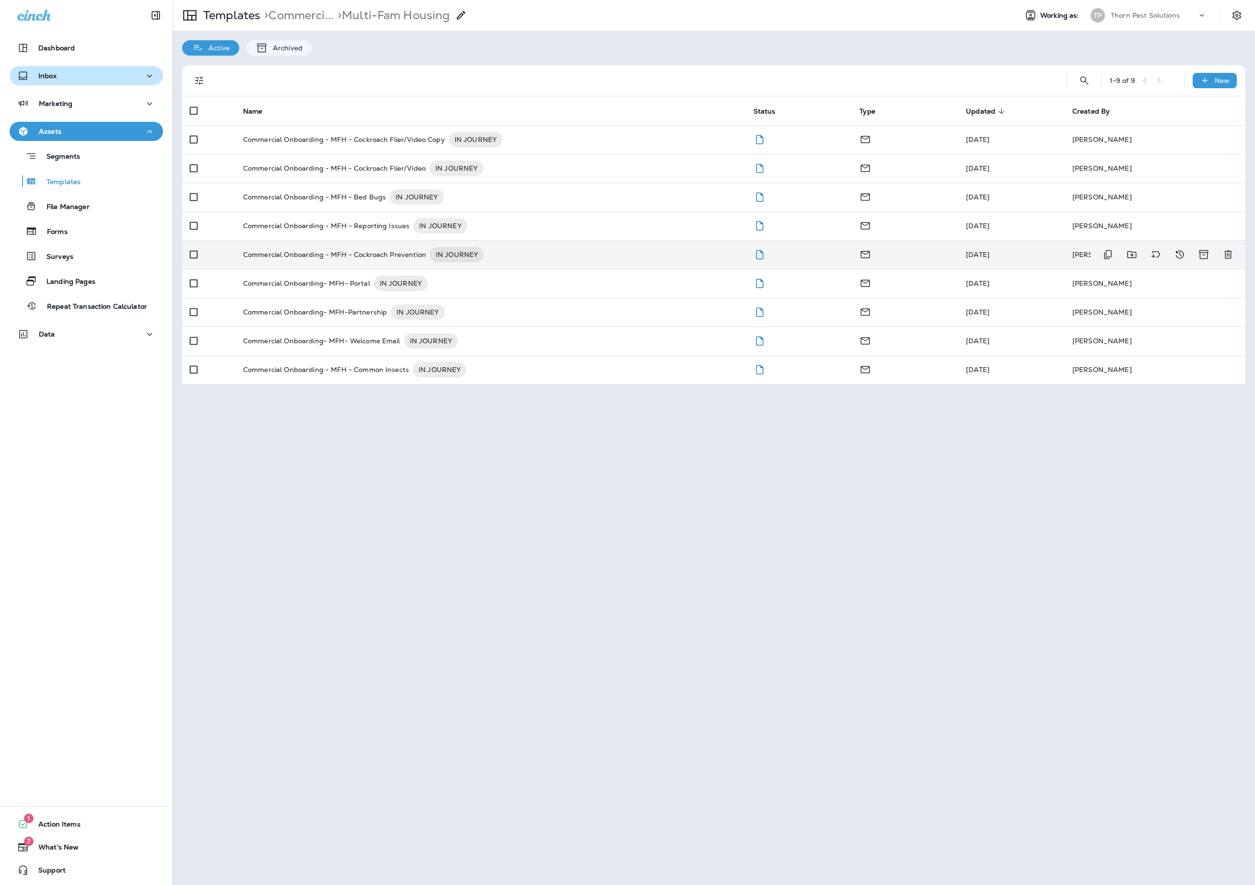
click at [375, 258] on p "Commercial Onboarding - MFH - Cockroach Prevention" at bounding box center [334, 254] width 183 height 15
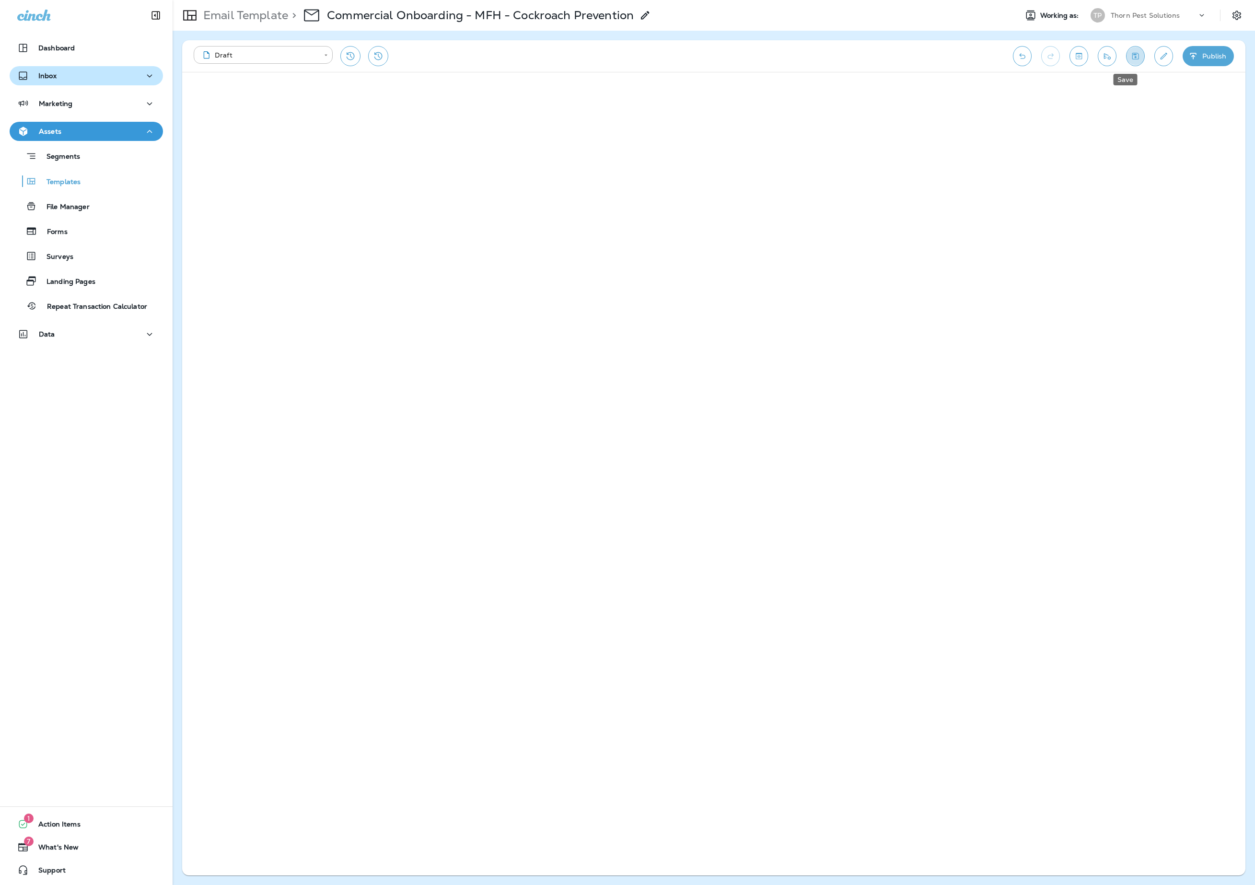
click at [1132, 59] on icon "Save" at bounding box center [1135, 56] width 7 height 7
click at [250, 16] on p "Email Template" at bounding box center [243, 15] width 89 height 14
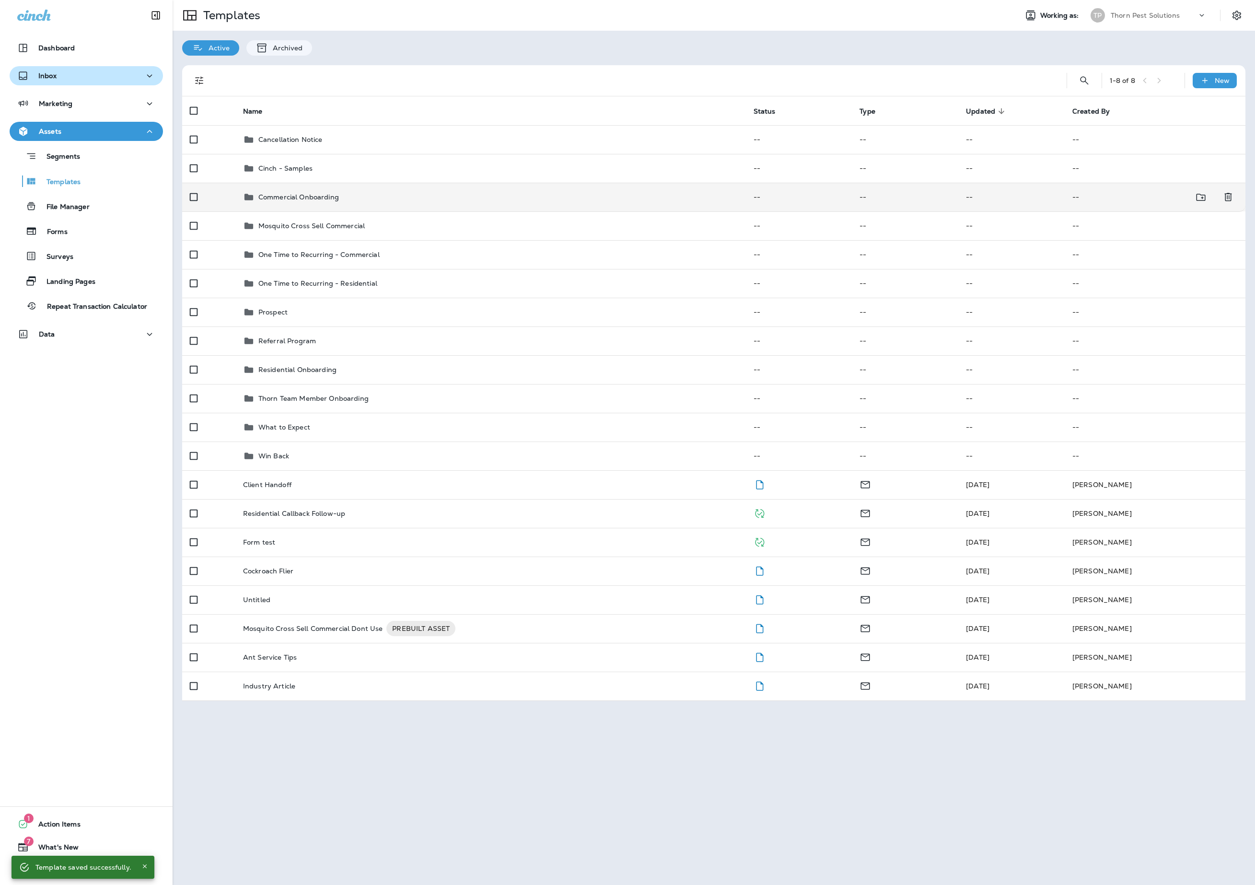
click at [355, 211] on td "Commercial Onboarding" at bounding box center [490, 197] width 510 height 29
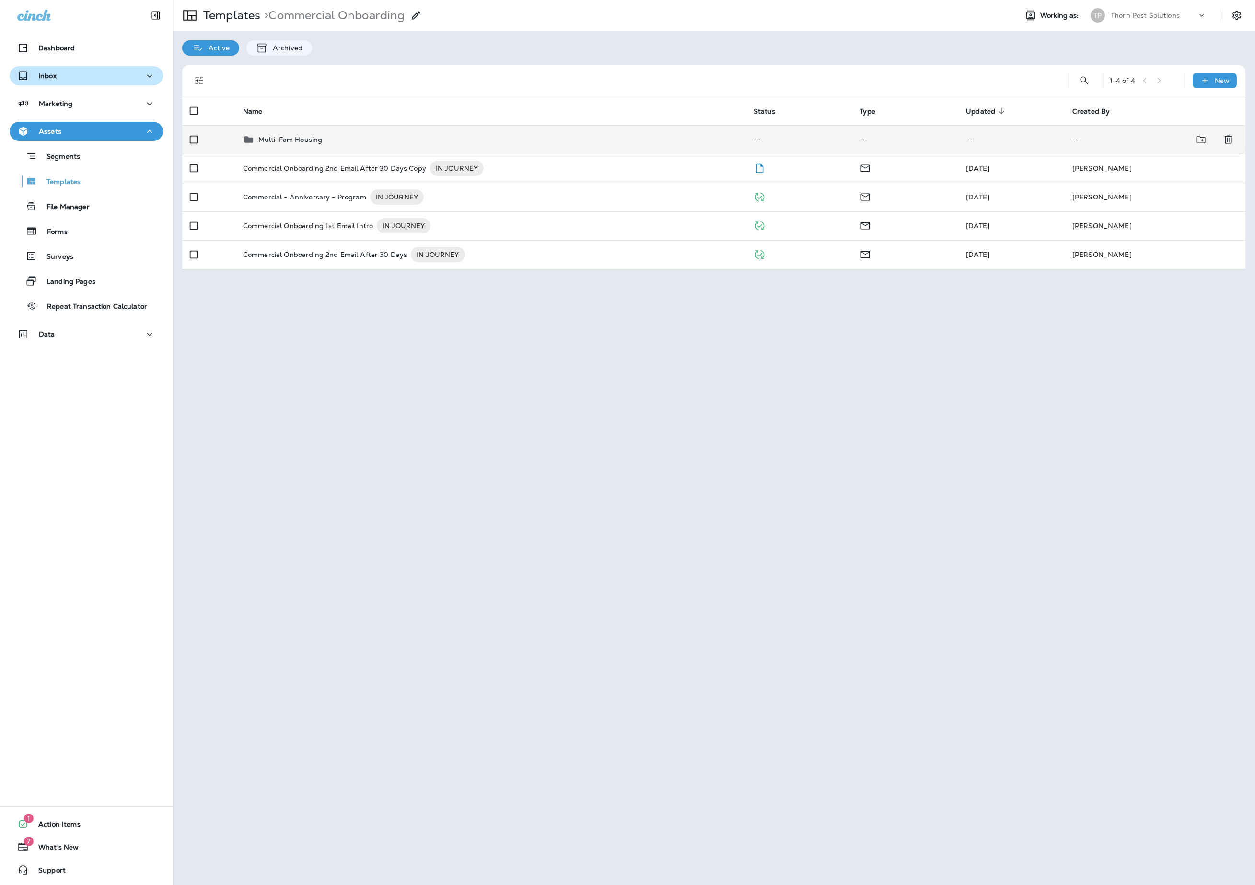
click at [318, 143] on p "Multi-Fam Housing" at bounding box center [290, 140] width 64 height 8
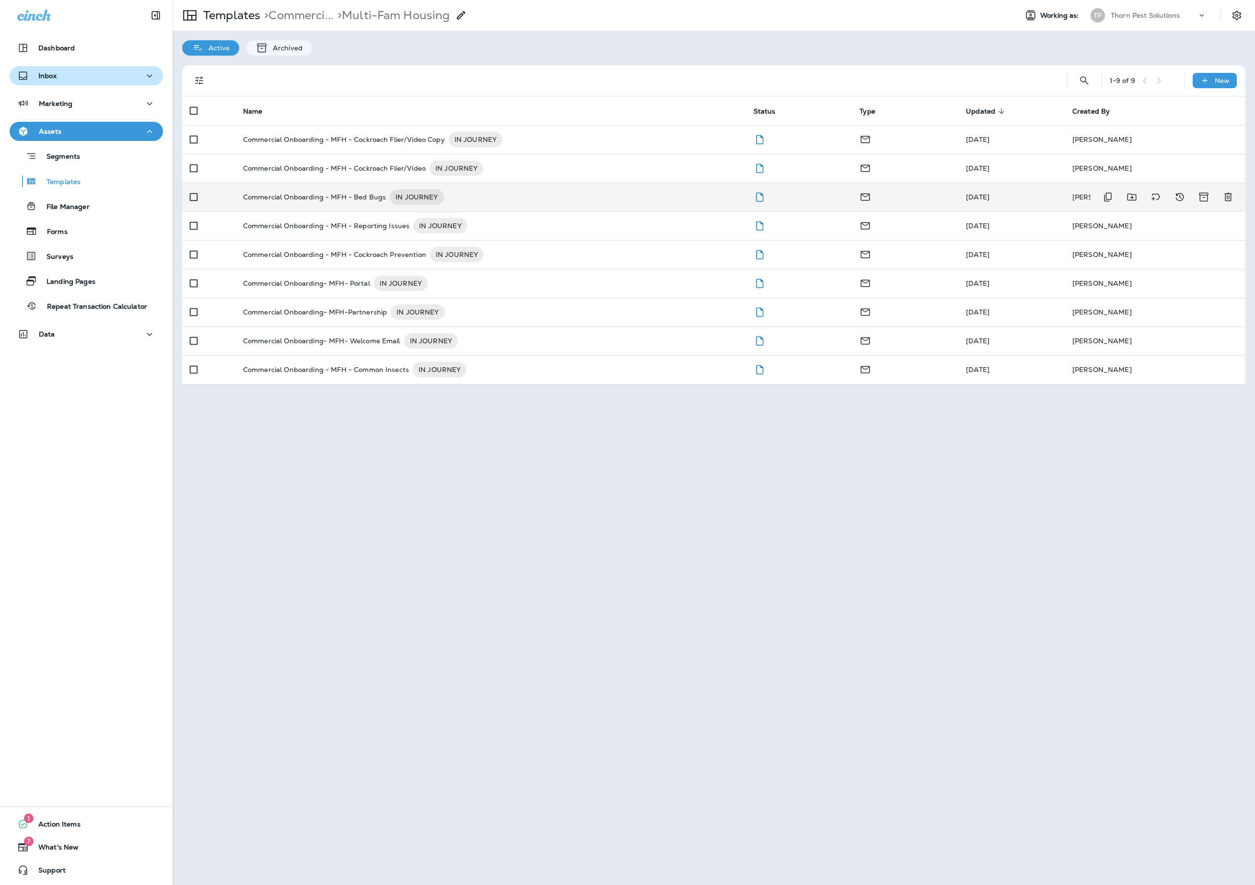
click at [386, 205] on p "Commercial Onboarding - MFH - Bed Bugs" at bounding box center [314, 196] width 143 height 15
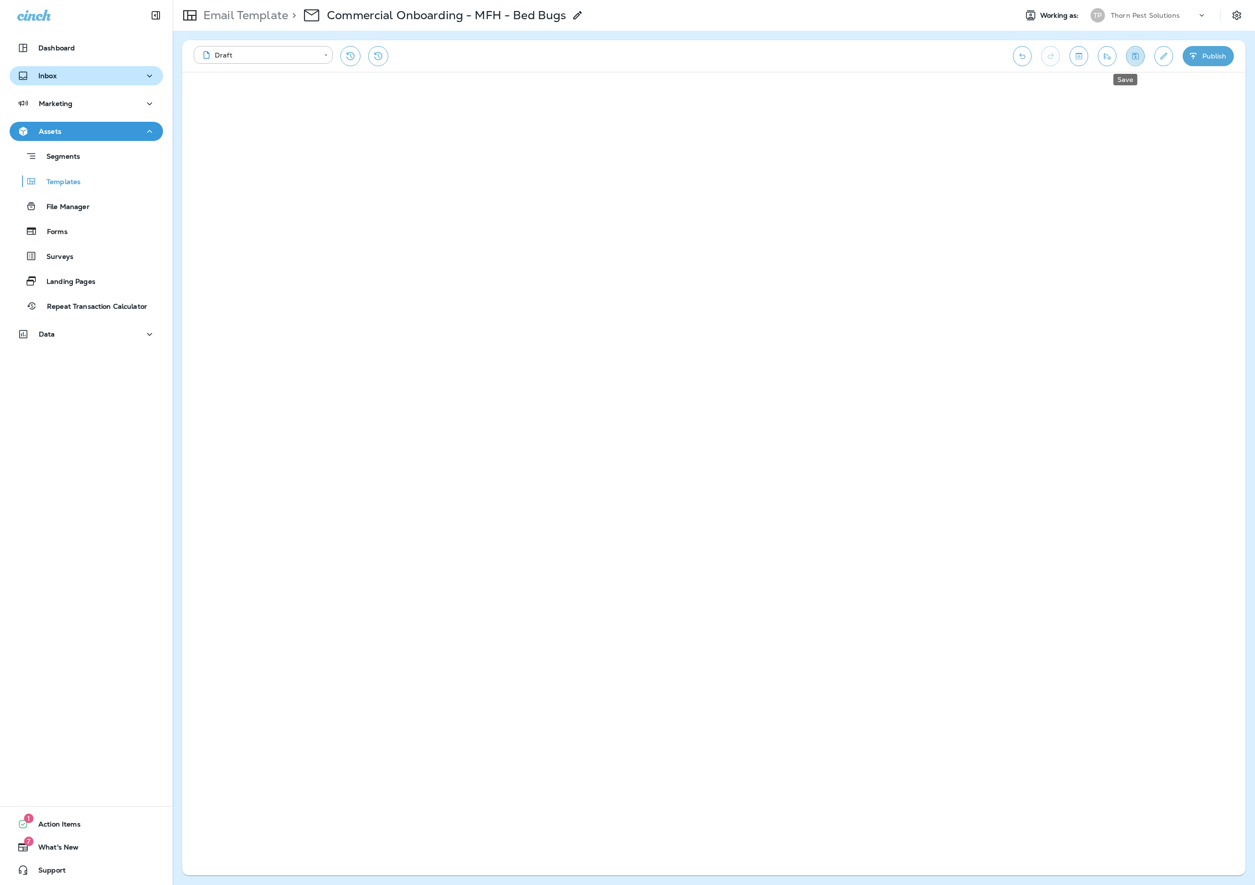
click at [1126, 61] on button "Save" at bounding box center [1135, 56] width 19 height 20
click at [266, 18] on p "Email Template" at bounding box center [243, 15] width 89 height 14
